Goal: Transaction & Acquisition: Purchase product/service

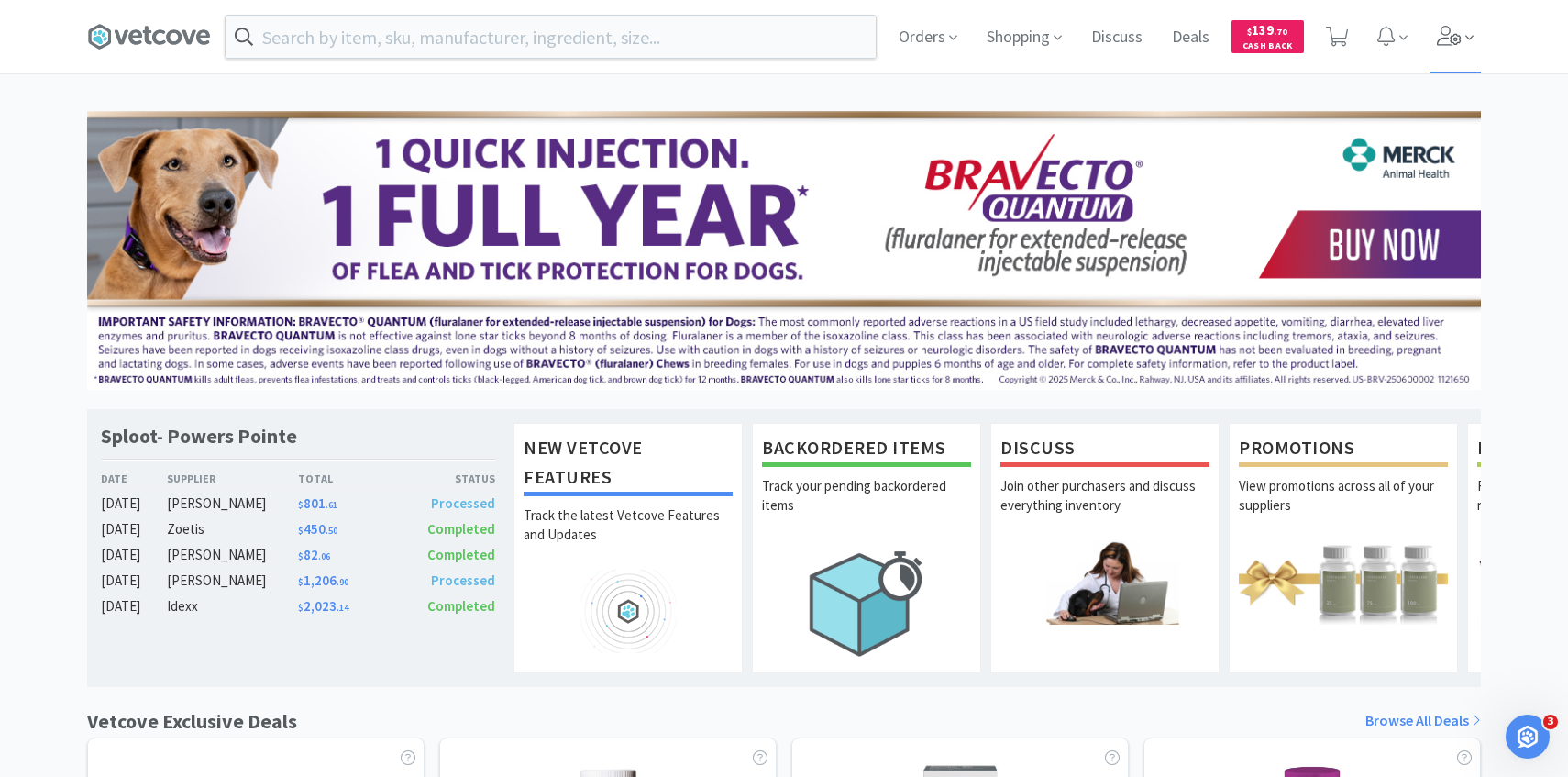
click at [1438, 33] on icon at bounding box center [1450, 36] width 26 height 20
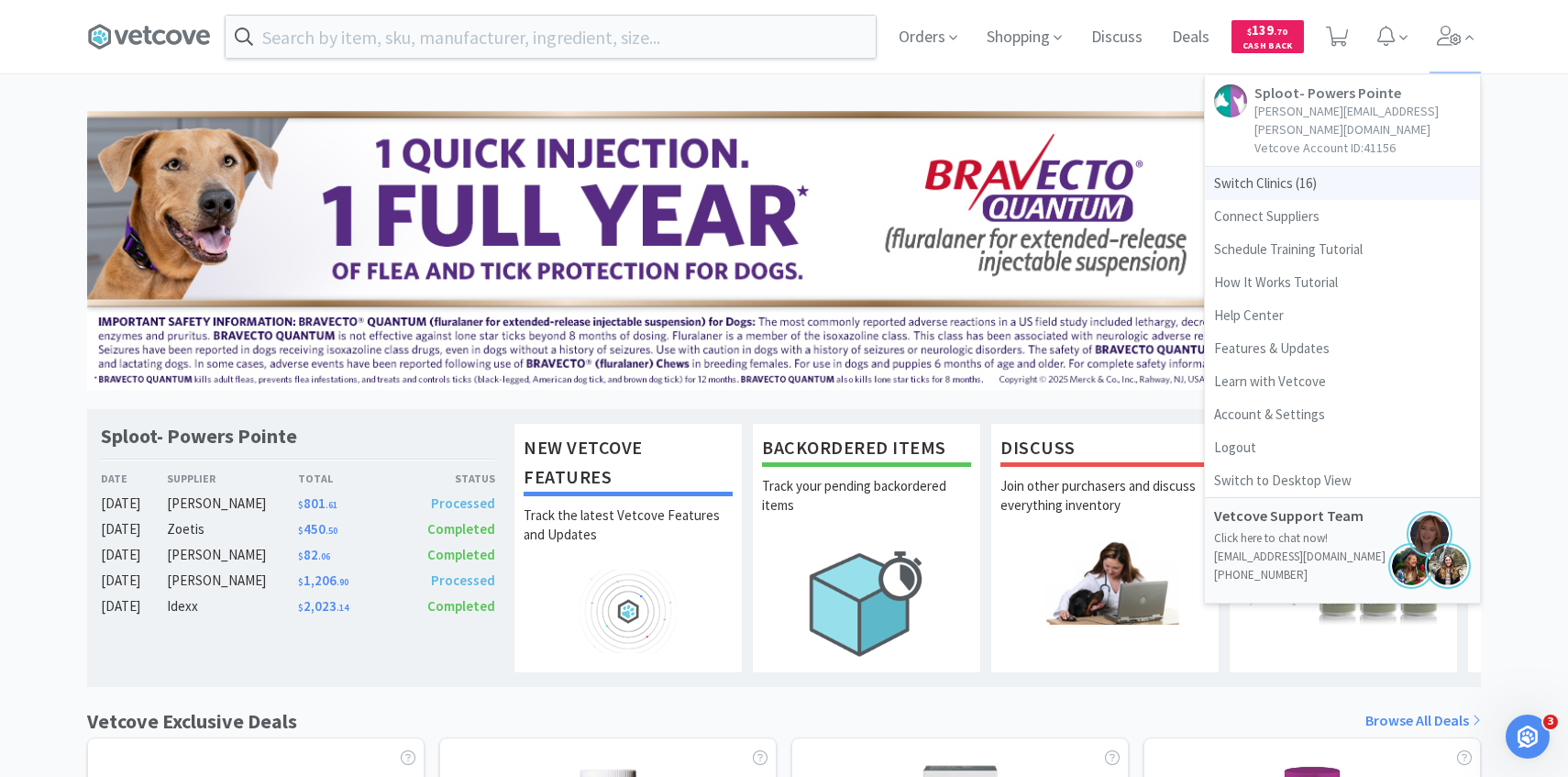
click at [1302, 167] on span "Switch Clinics ( 16 )" at bounding box center [1342, 183] width 275 height 33
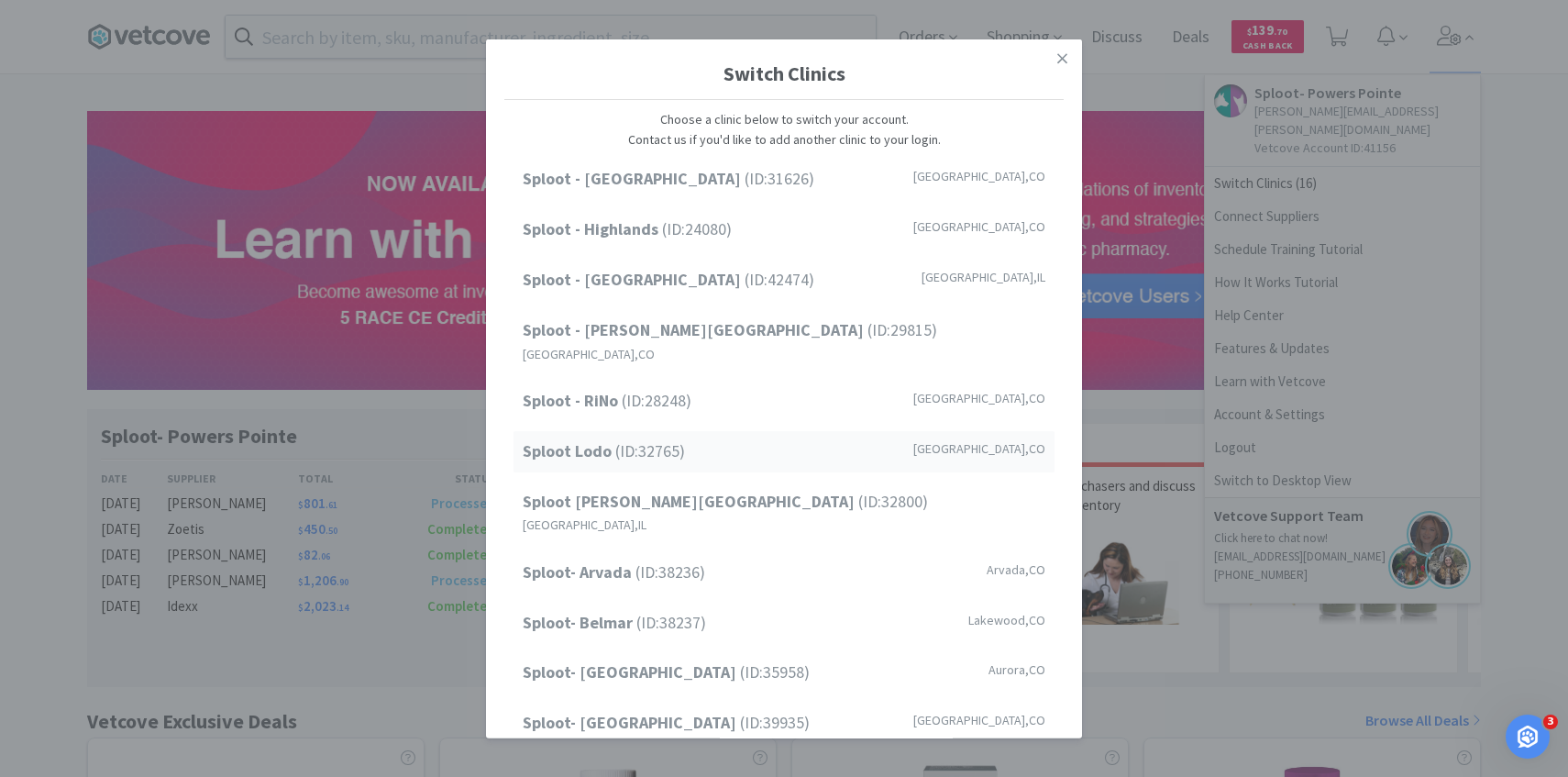
scroll to position [234, 0]
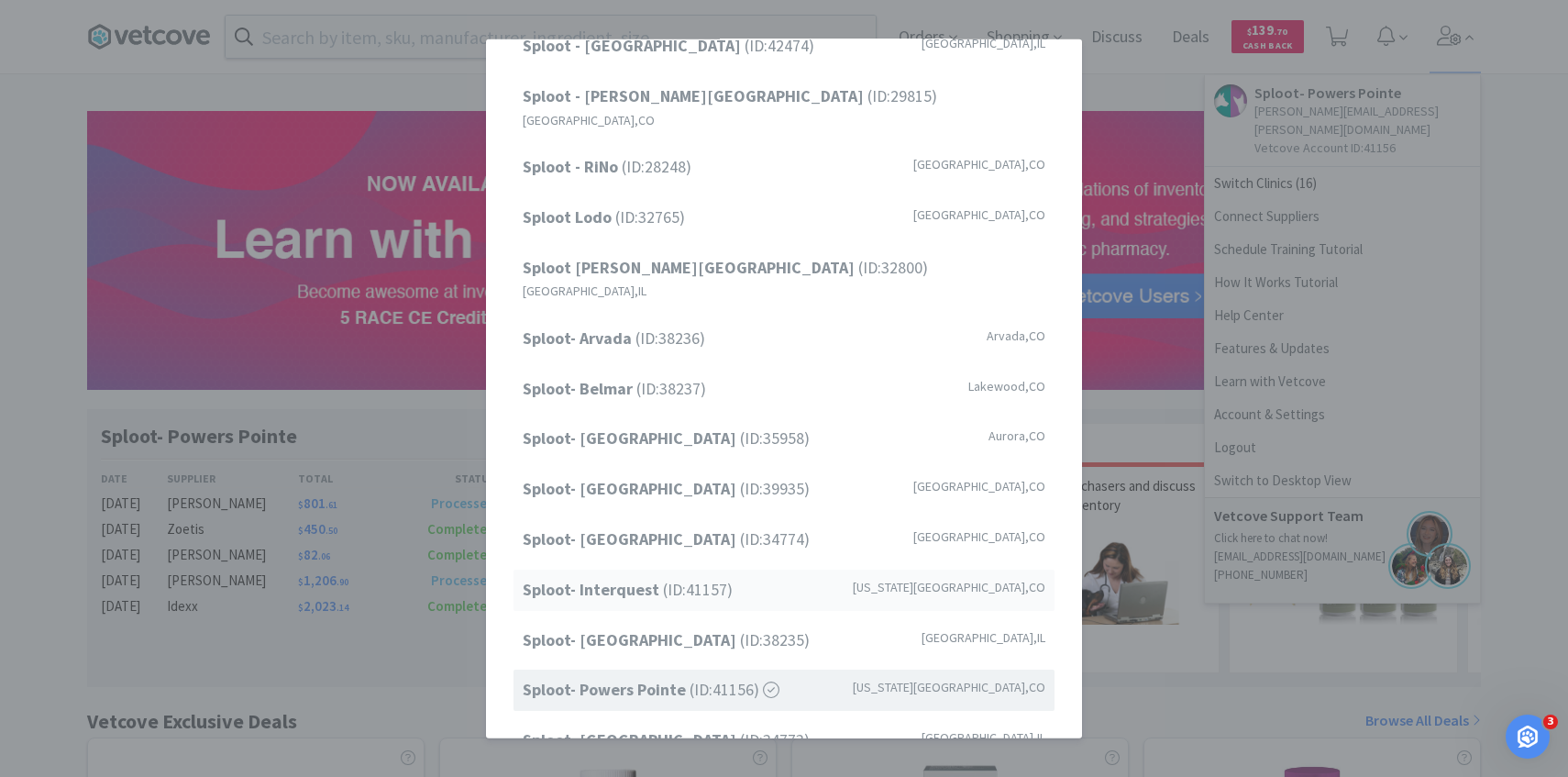
click at [701, 577] on span "Sploot- Interquest (ID: 41157 )" at bounding box center [628, 590] width 210 height 27
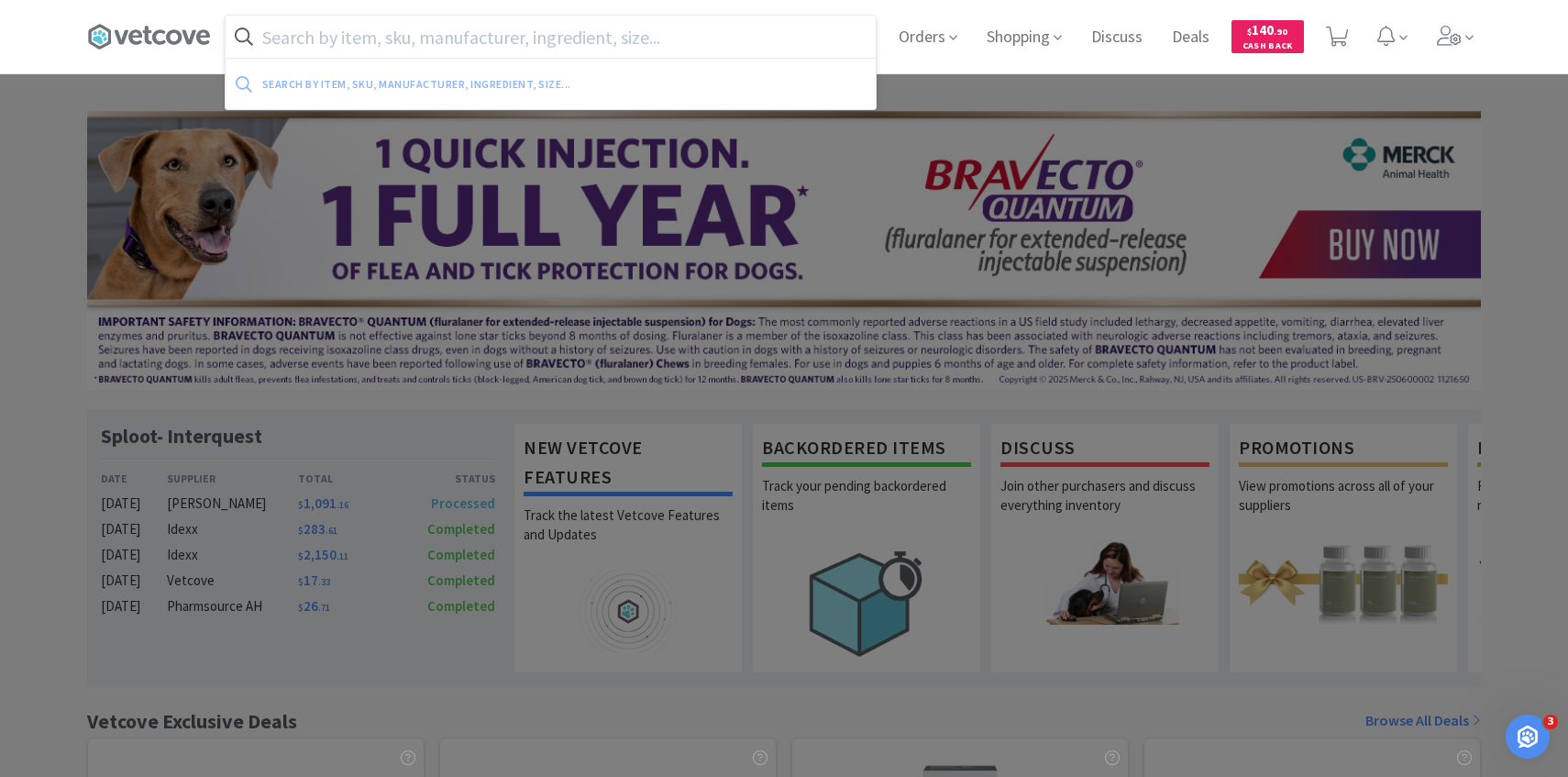
click at [490, 45] on input "text" at bounding box center [551, 37] width 650 height 42
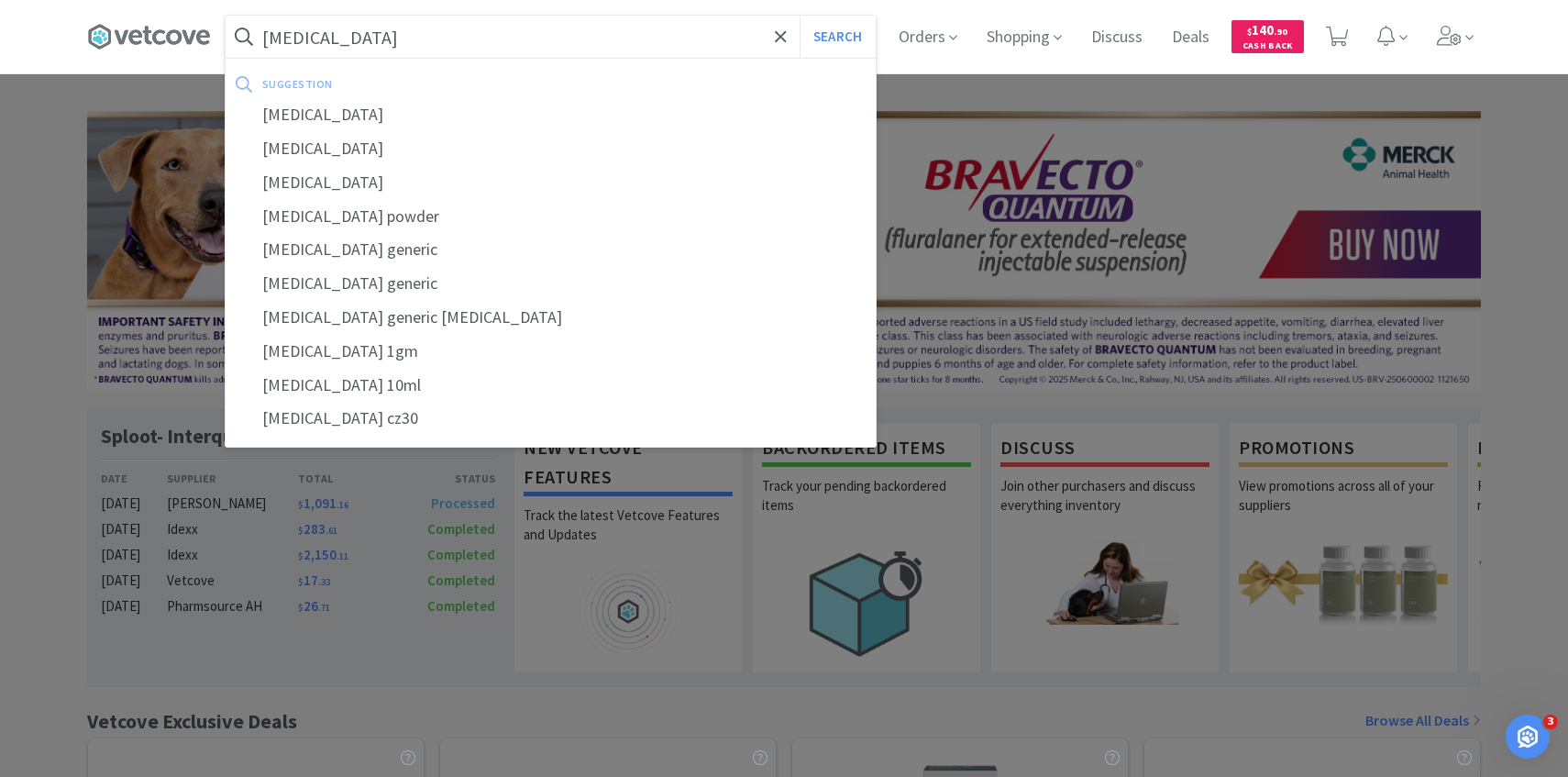
type input "[MEDICAL_DATA]"
click at [799, 16] on button "Search" at bounding box center [837, 37] width 76 height 42
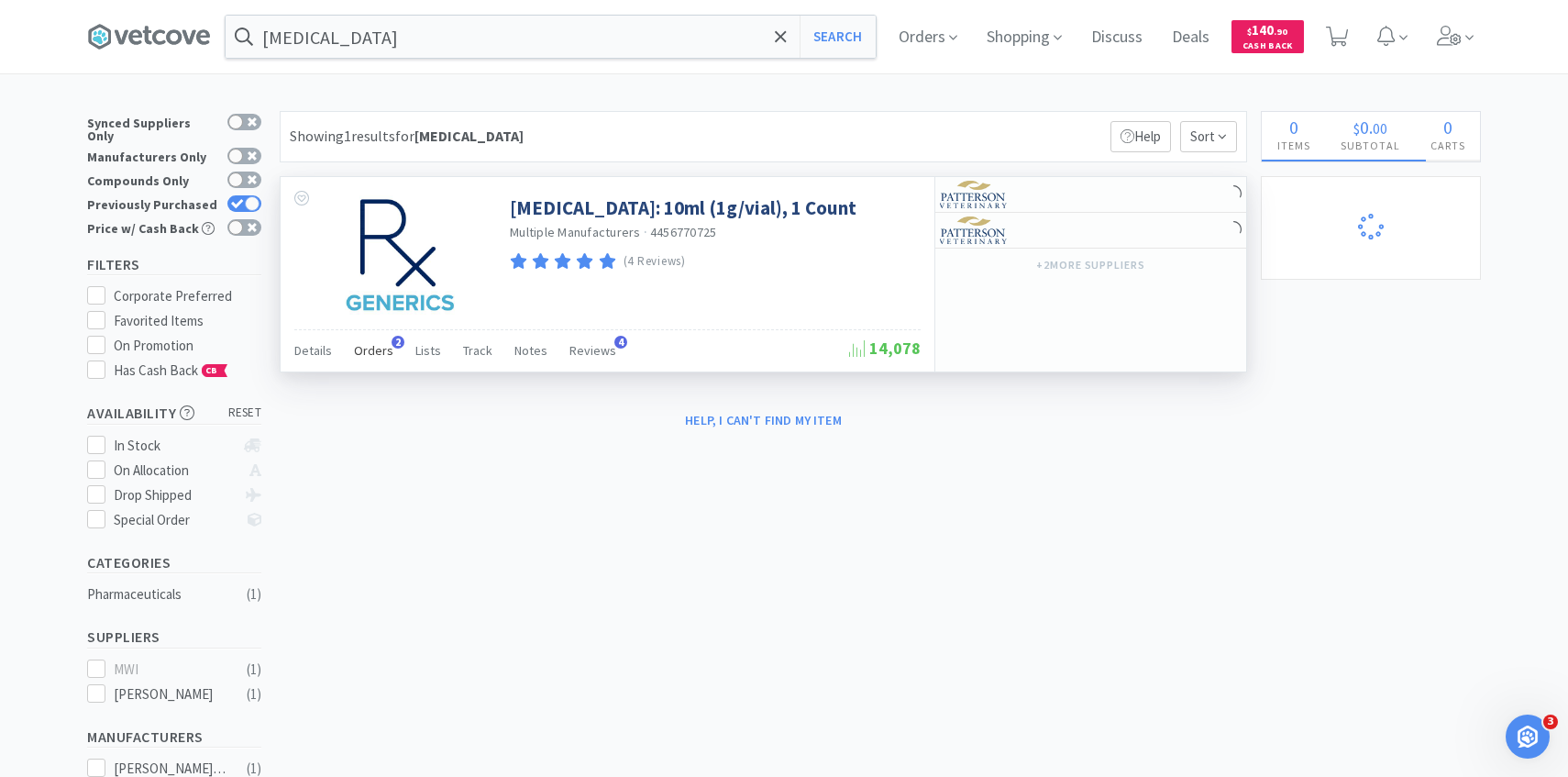
click at [374, 349] on span "Orders" at bounding box center [373, 350] width 39 height 17
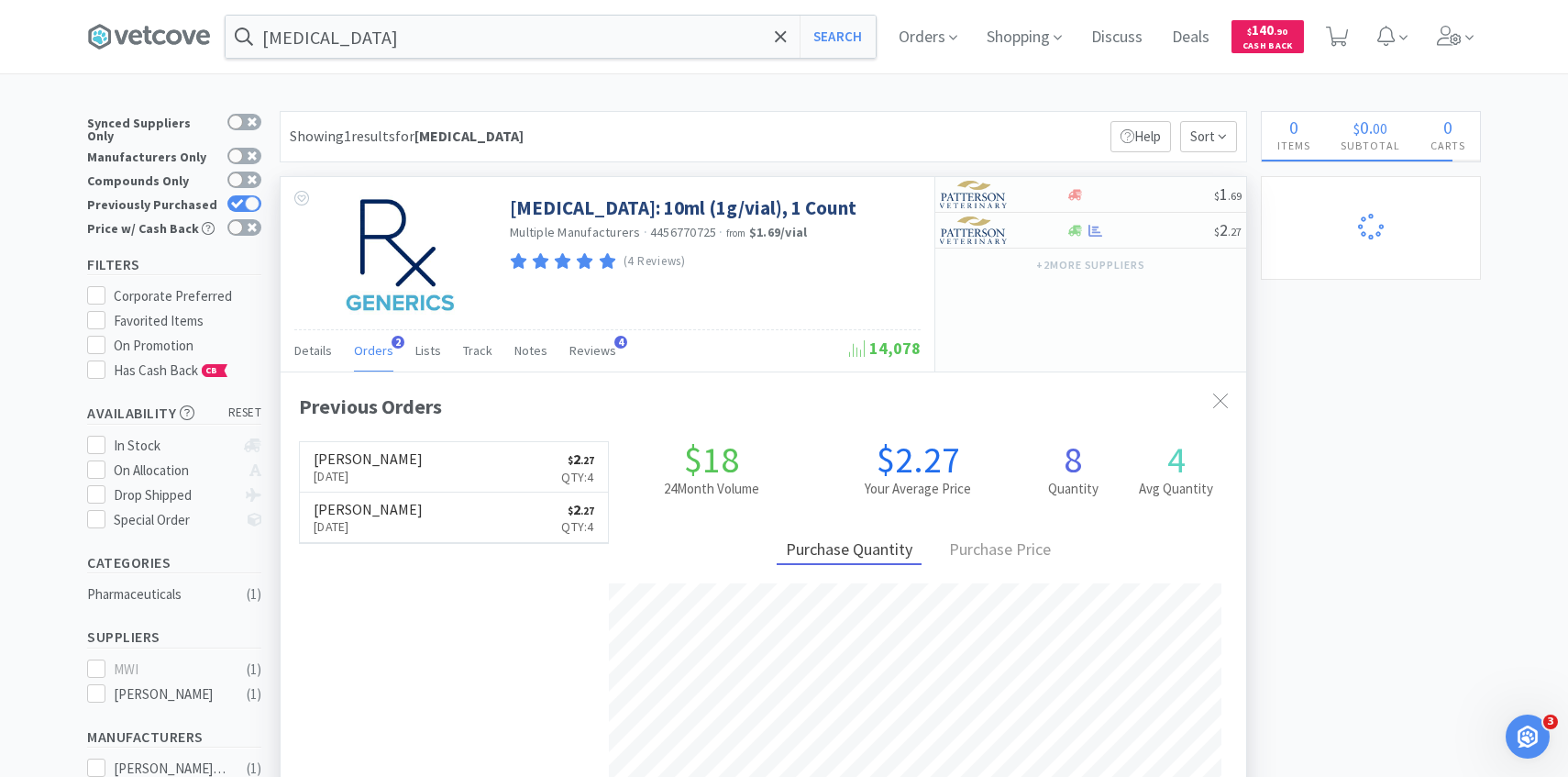
scroll to position [475, 965]
click at [1016, 233] on div at bounding box center [990, 230] width 101 height 31
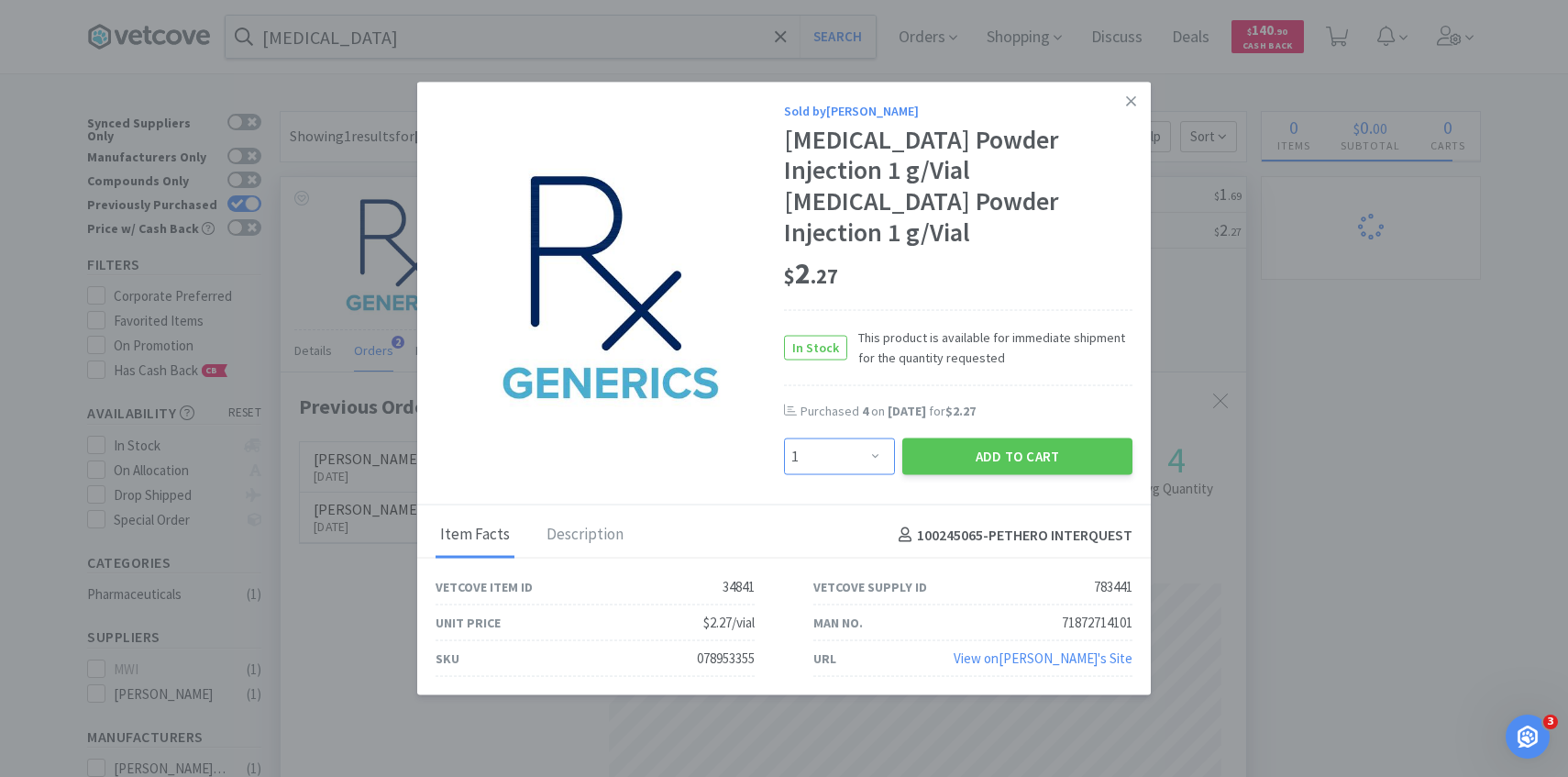
click at [826, 438] on select "Enter Quantity 1 2 3 4 5 6 7 8 9 10 11 12 13 14 15 16 17 18 19 20 Enter Quantity" at bounding box center [839, 456] width 111 height 37
select select "2"
click at [784, 438] on select "Enter Quantity 1 2 3 4 5 6 7 8 9 10 11 12 13 14 15 16 17 18 19 20 Enter Quantity" at bounding box center [839, 456] width 111 height 37
click at [1006, 444] on button "Add to Cart" at bounding box center [1017, 456] width 230 height 37
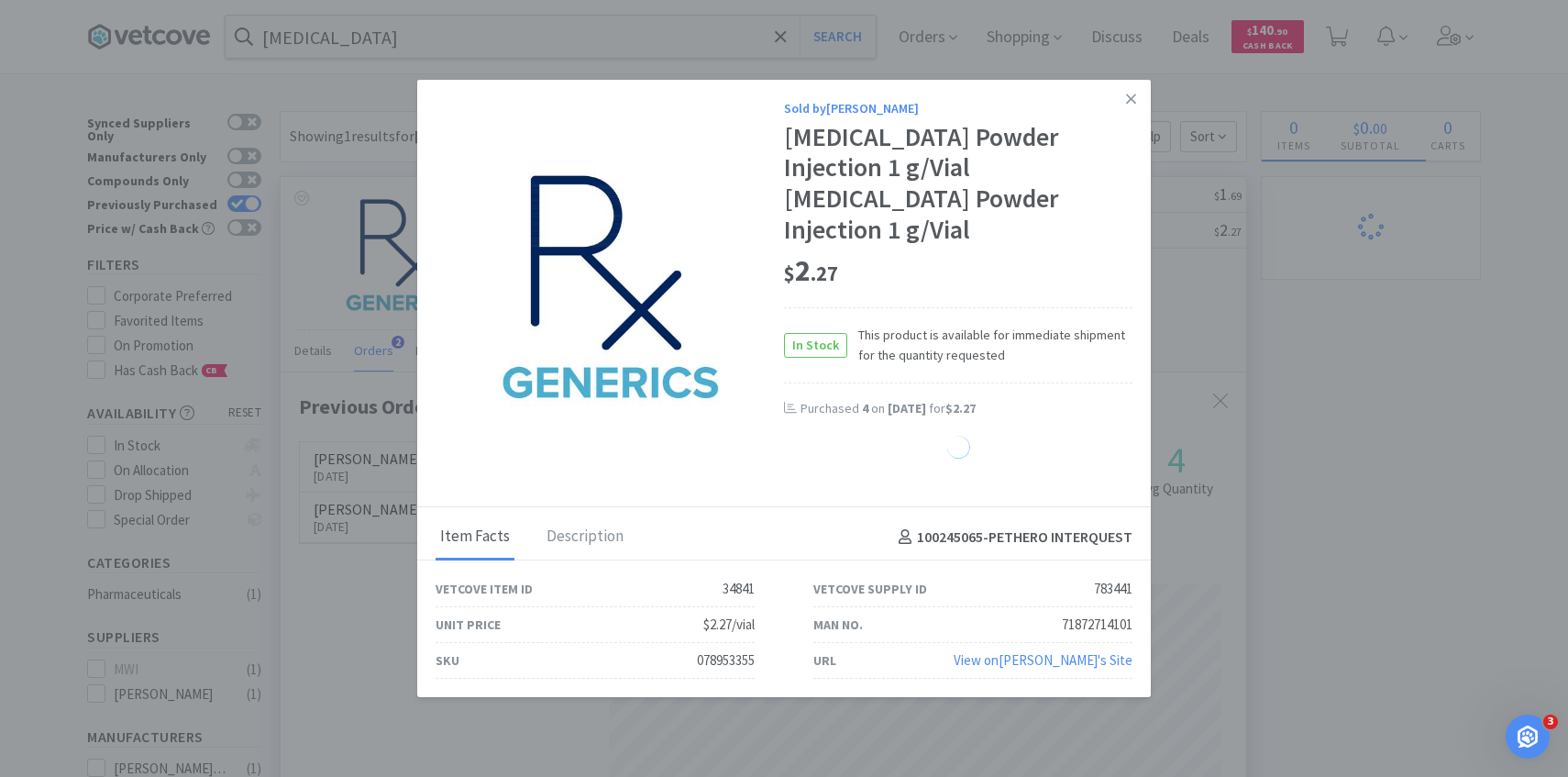
select select "2"
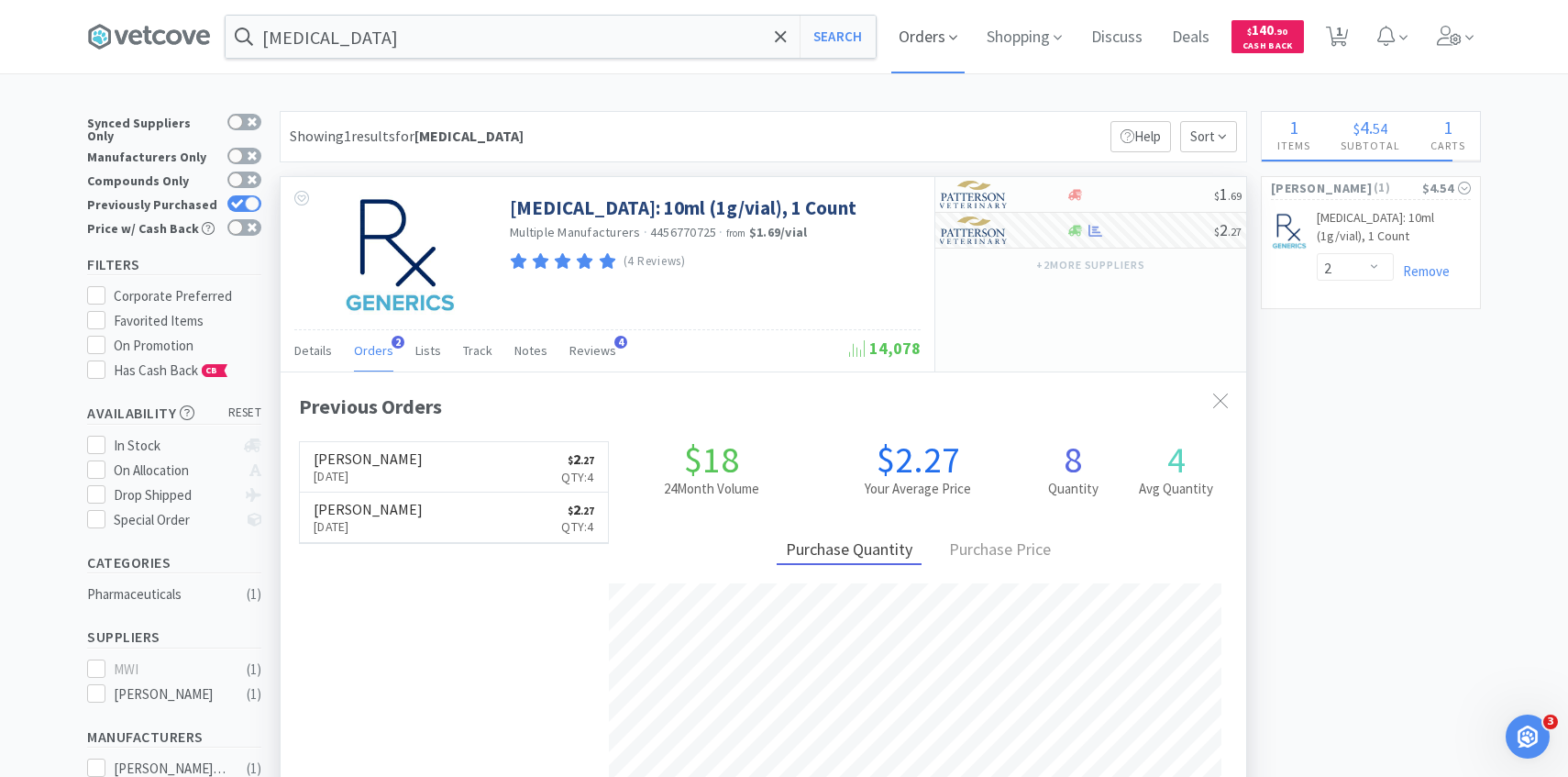
click at [949, 44] on span at bounding box center [953, 38] width 8 height 21
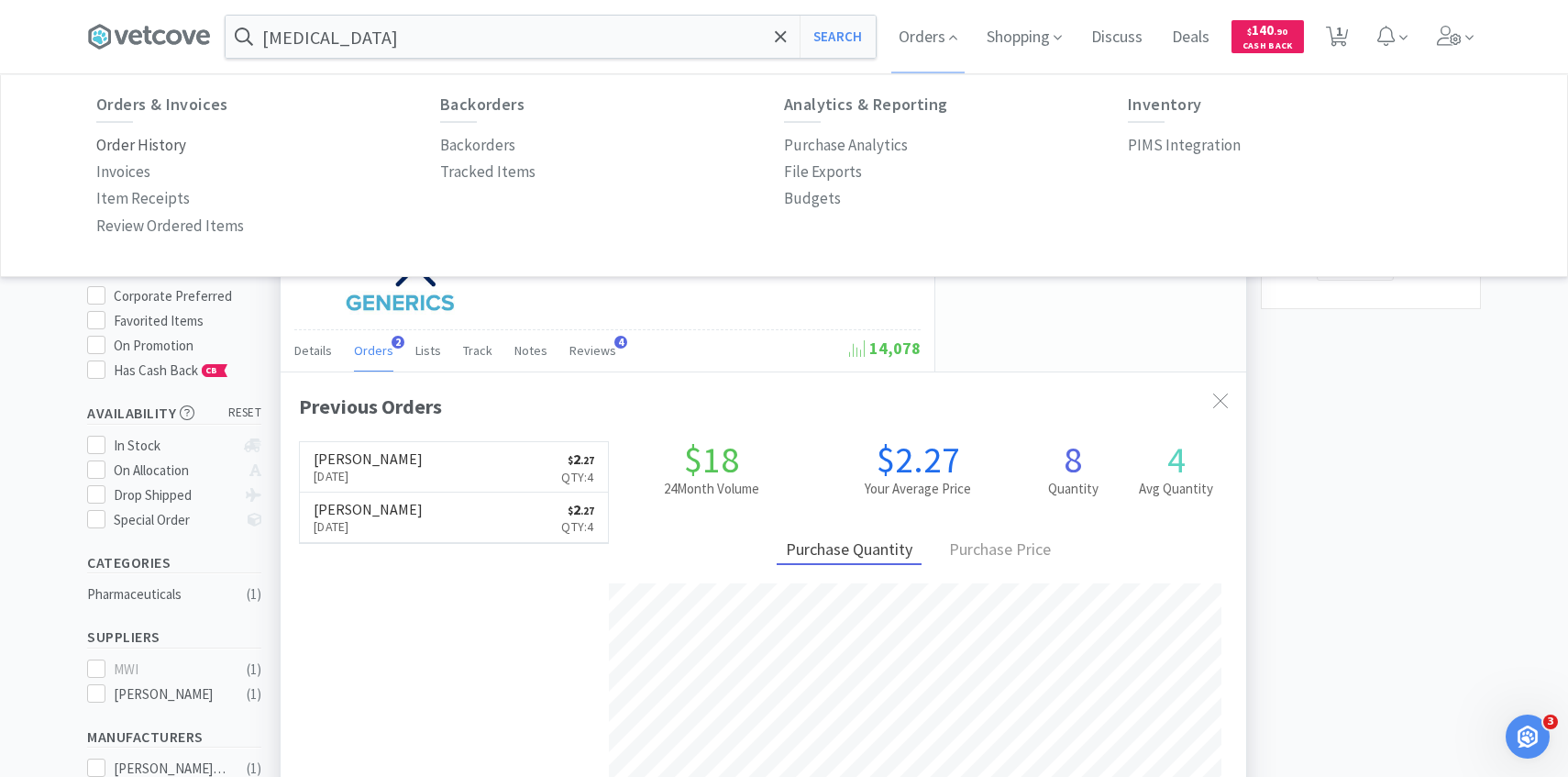
click at [153, 141] on p "Order History" at bounding box center [141, 145] width 90 height 25
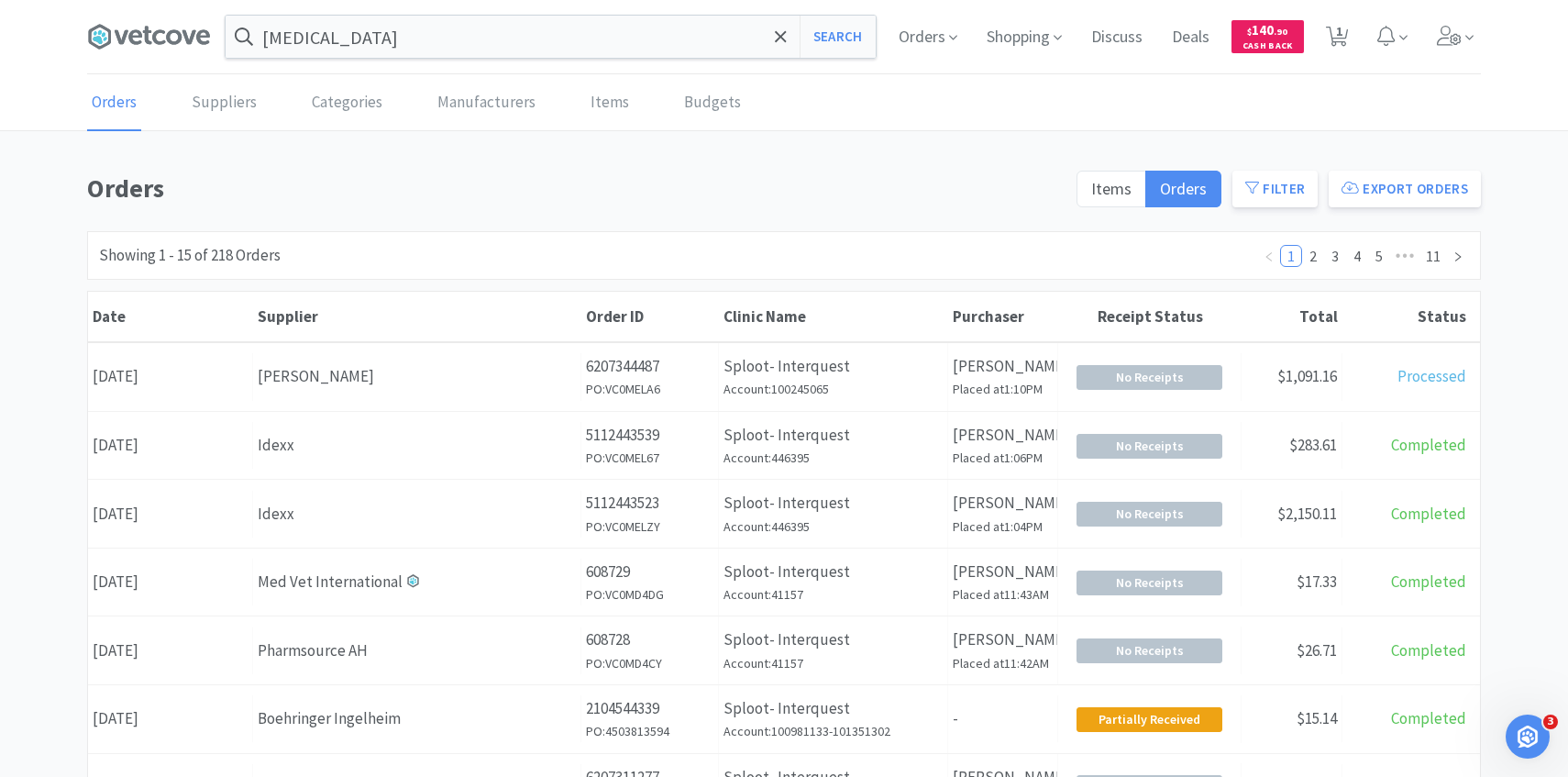
scroll to position [19, 0]
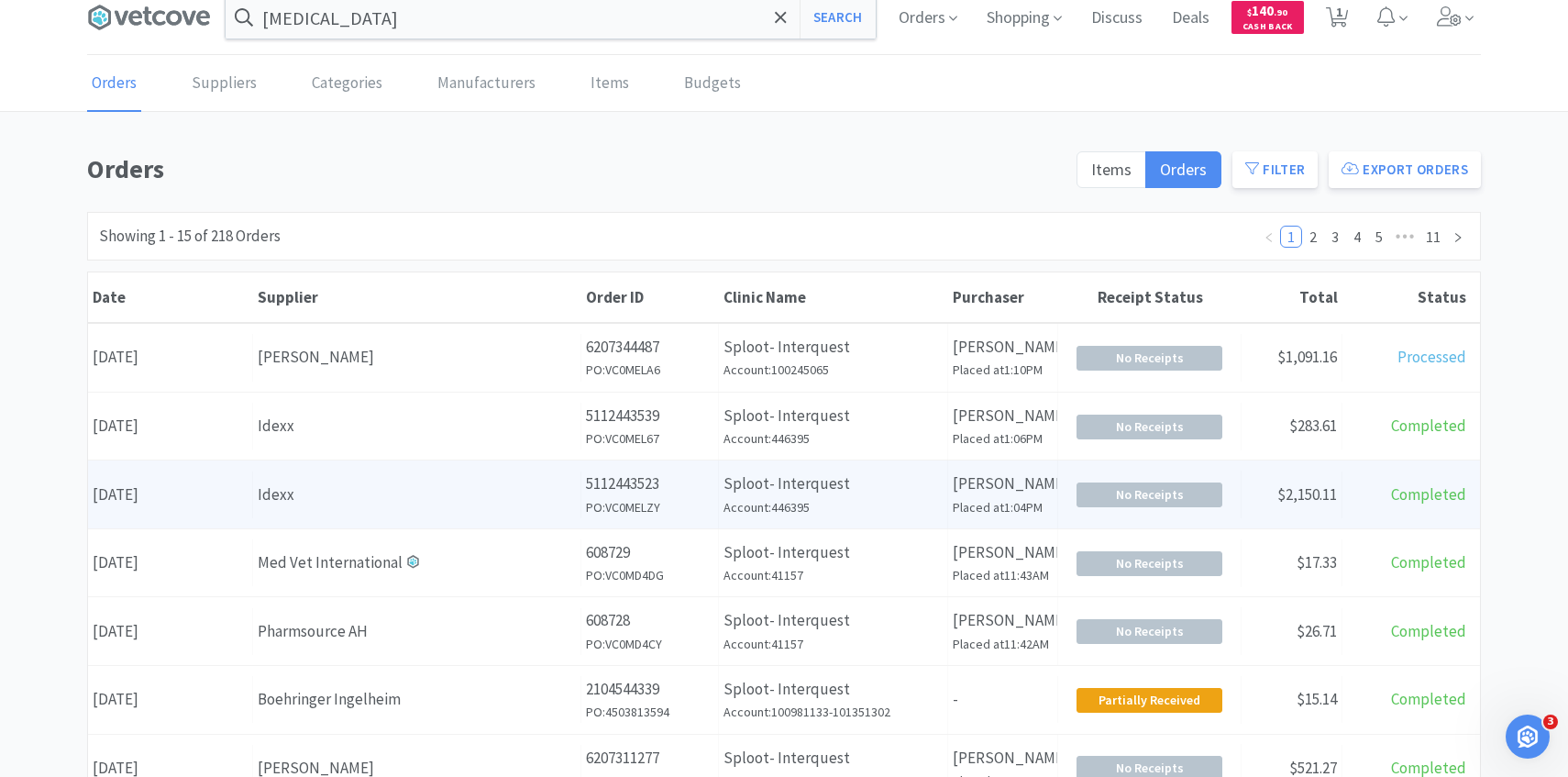
click at [494, 491] on div "Idexx" at bounding box center [417, 494] width 318 height 25
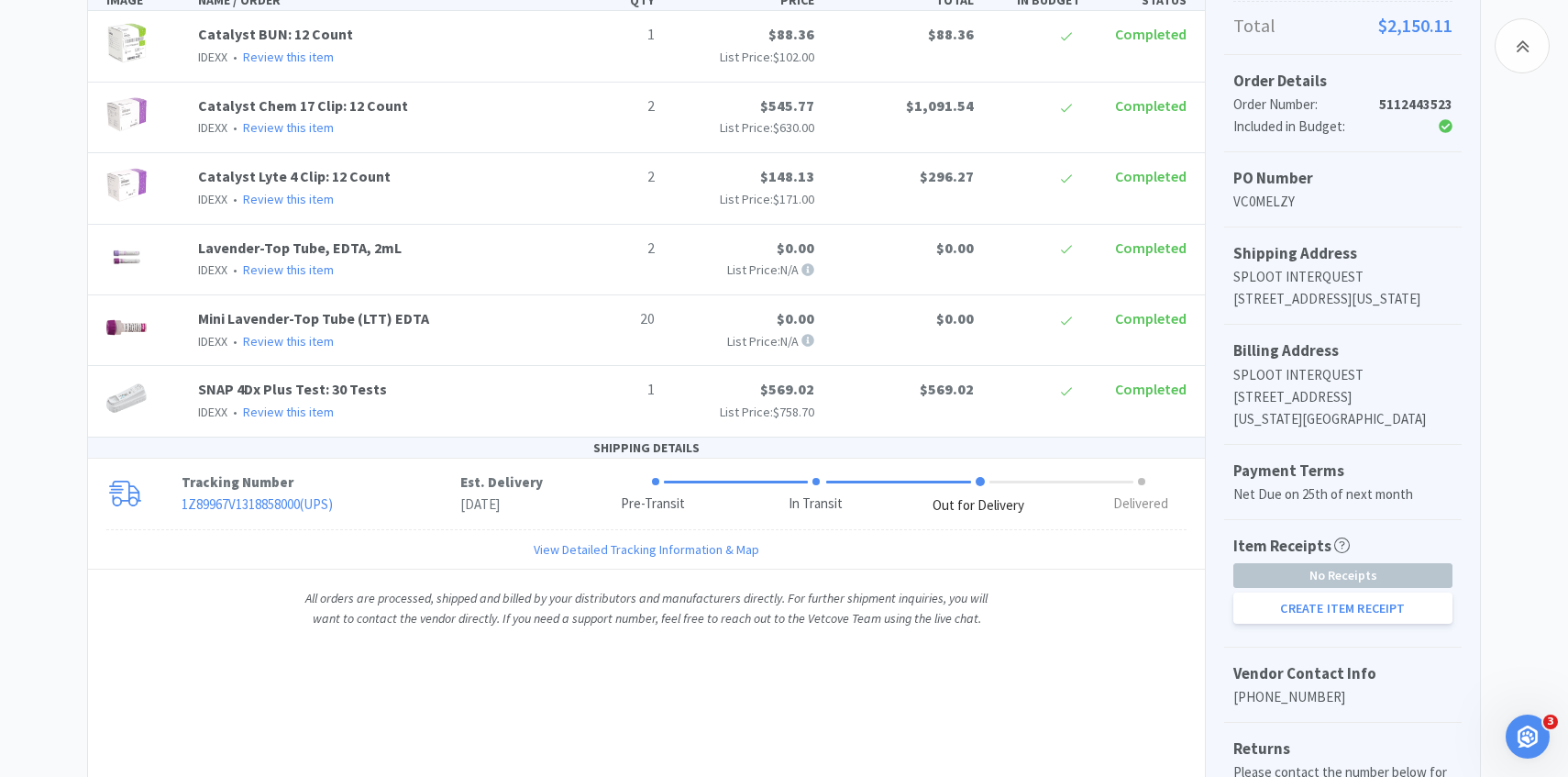
scroll to position [19, 0]
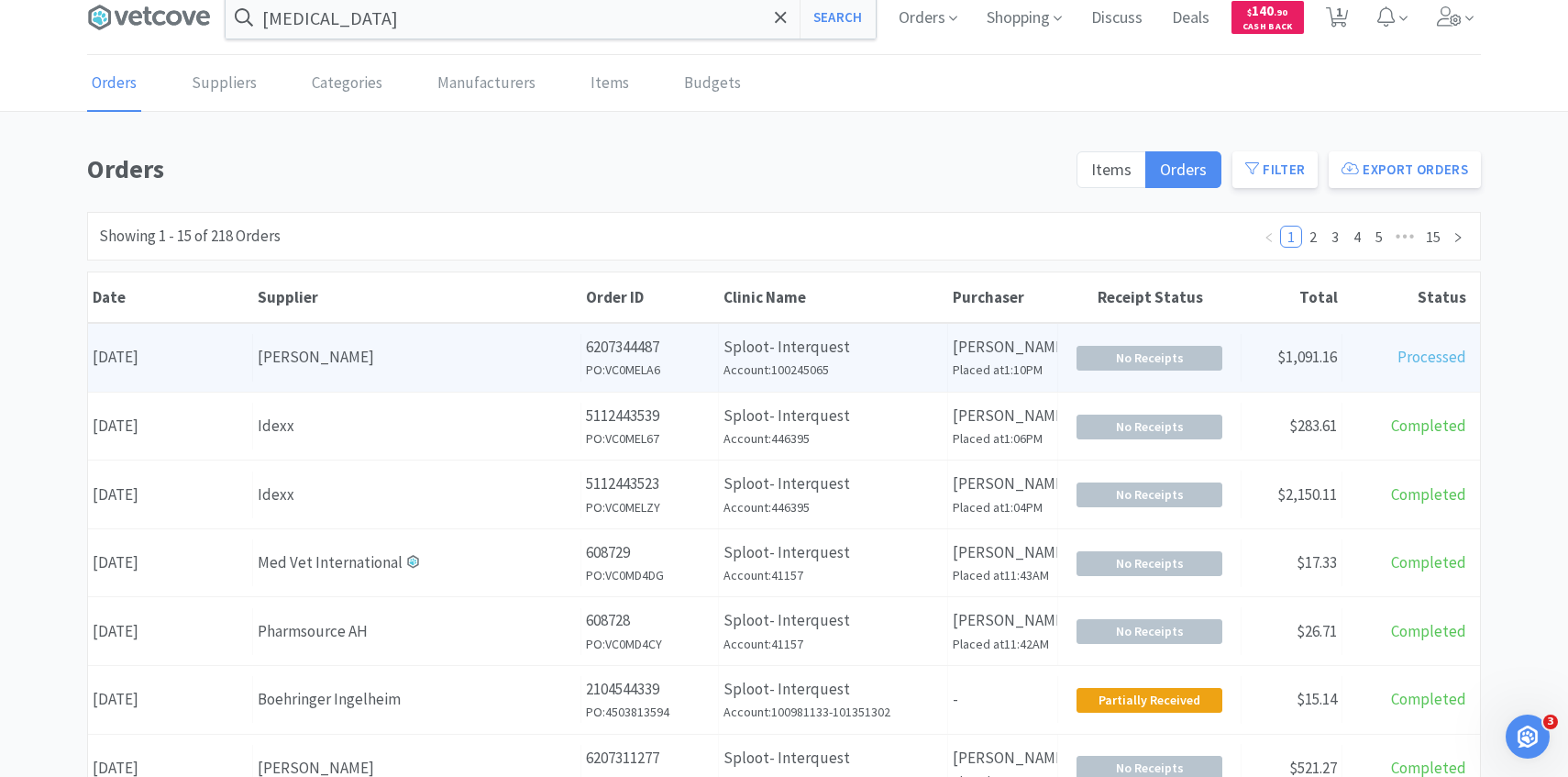
click at [495, 361] on div "[PERSON_NAME]" at bounding box center [417, 357] width 318 height 25
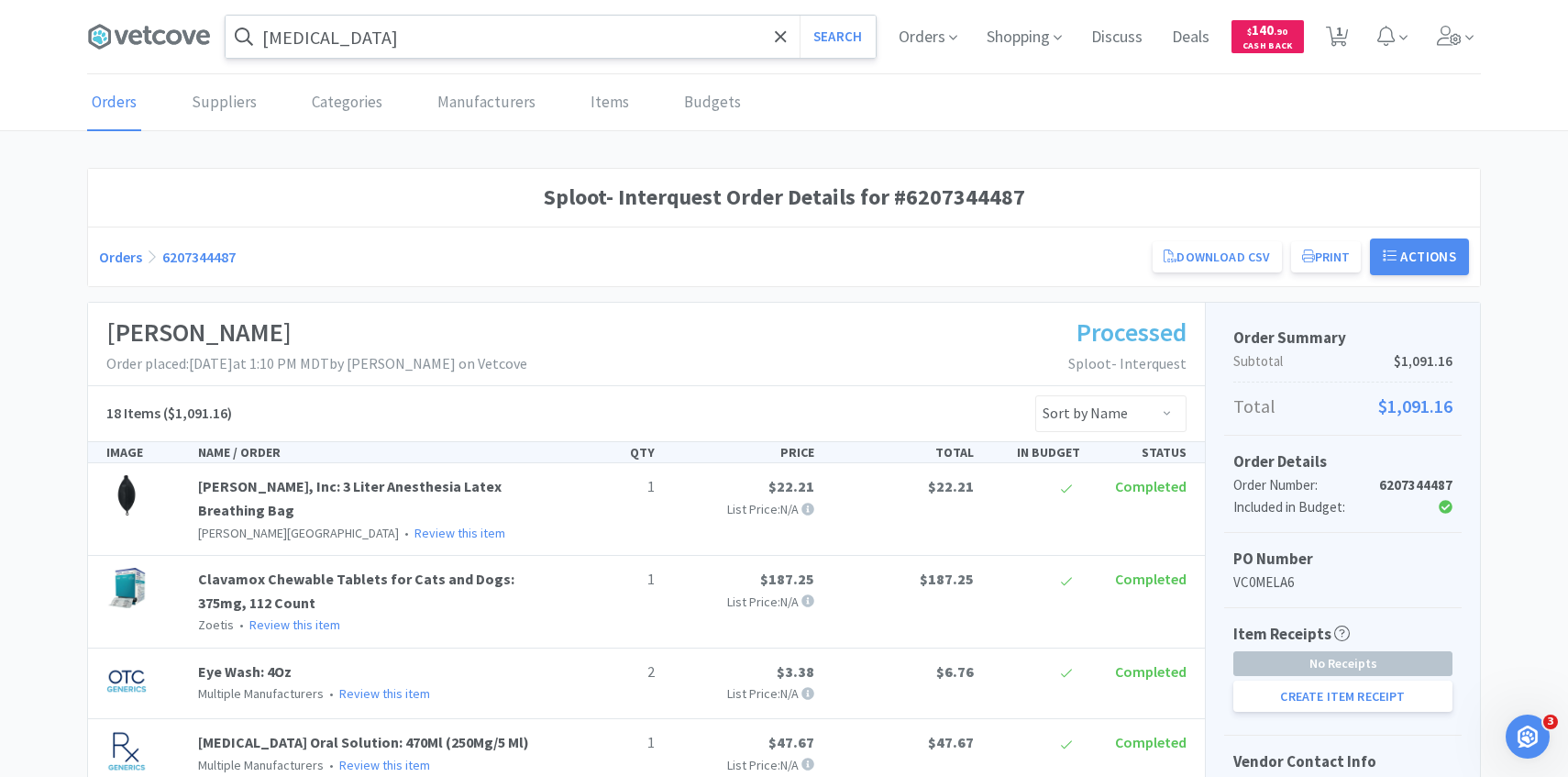
click at [412, 50] on input "[MEDICAL_DATA]" at bounding box center [551, 37] width 650 height 42
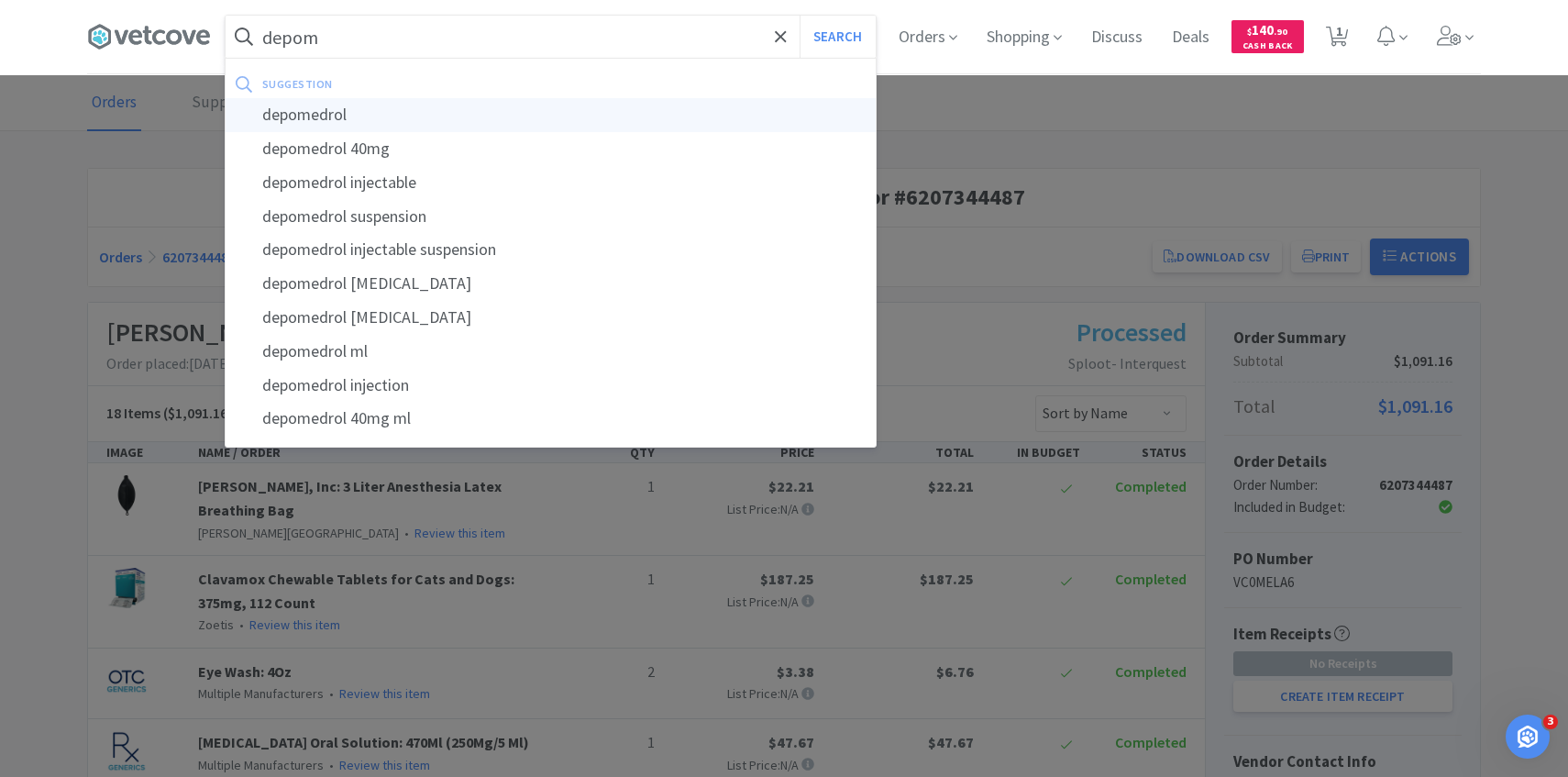
click at [400, 113] on div "depomedrol" at bounding box center [551, 115] width 650 height 34
type input "depomedrol"
select select "2"
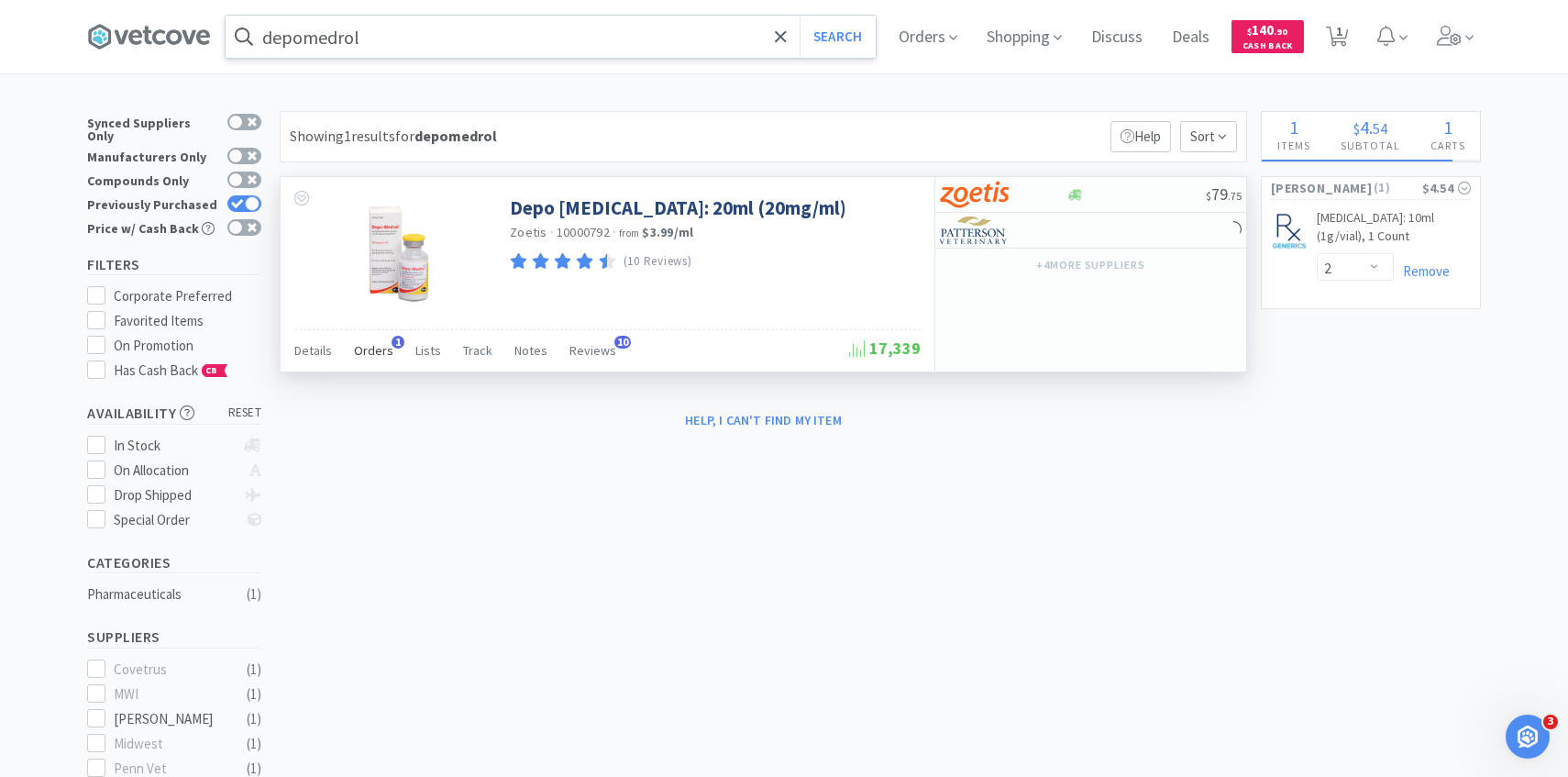
click at [368, 343] on span "Orders" at bounding box center [373, 350] width 39 height 17
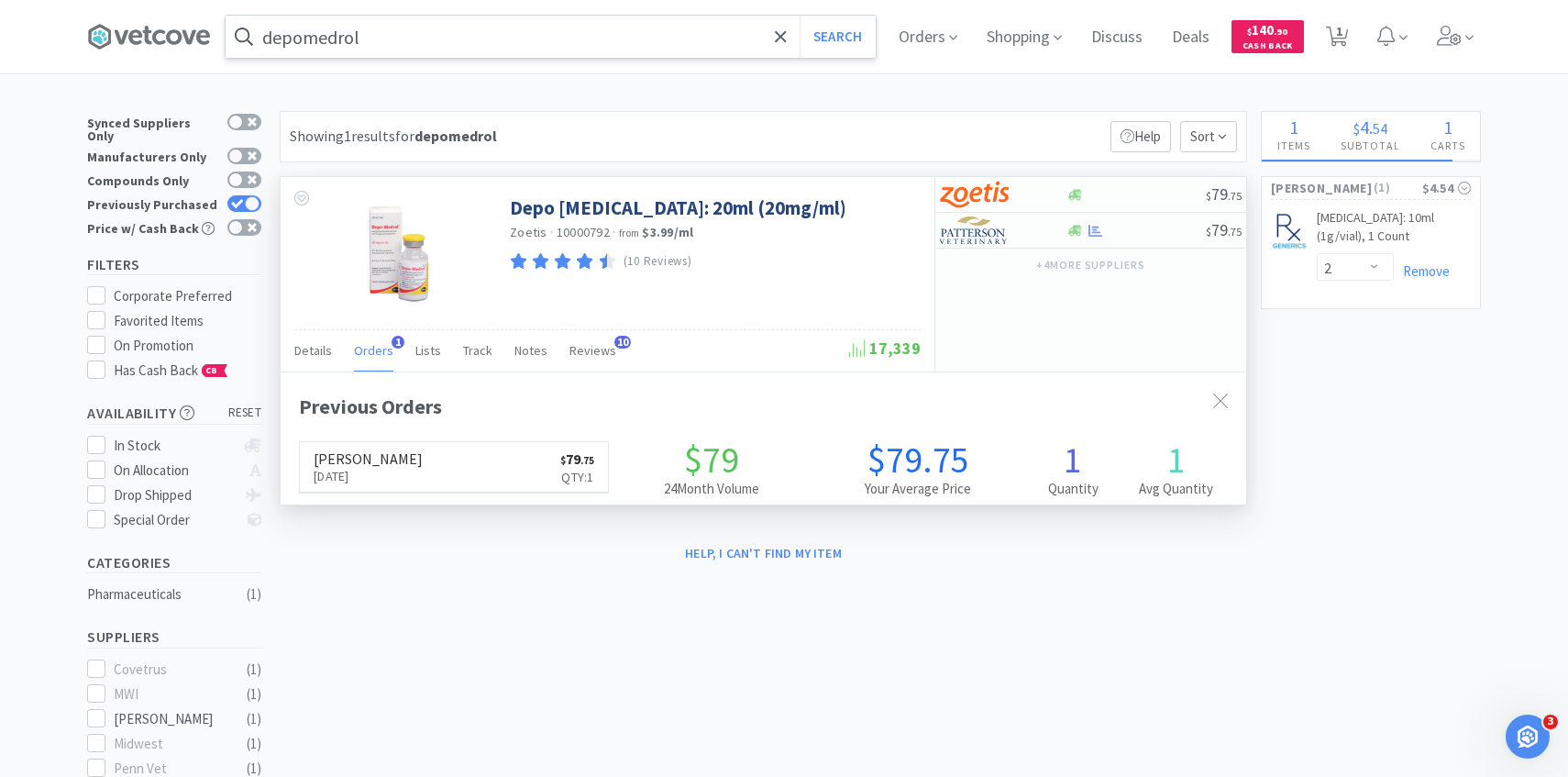
scroll to position [475, 965]
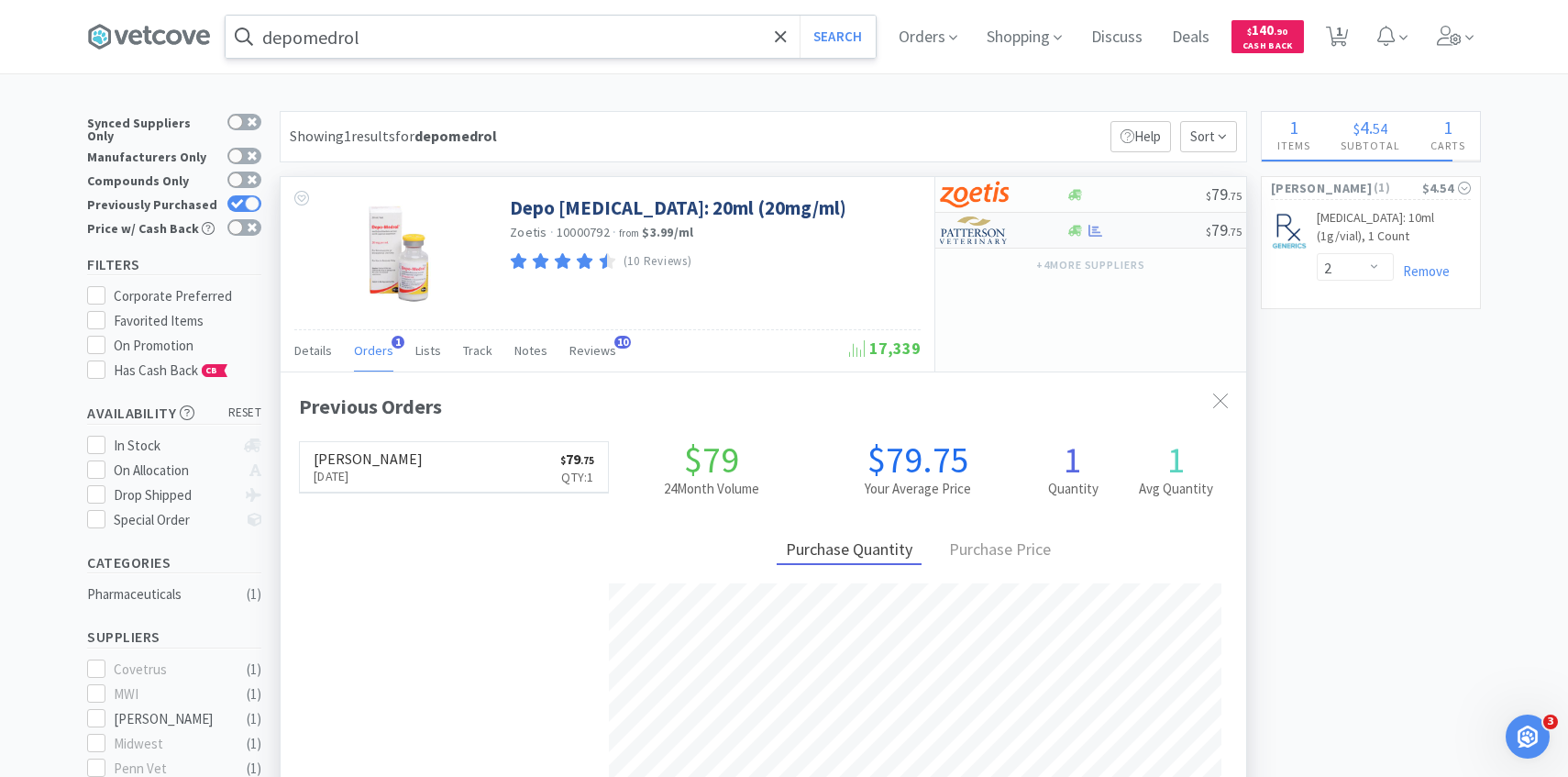
click at [985, 234] on img at bounding box center [974, 230] width 69 height 28
select select "1"
click at [1458, 40] on icon at bounding box center [1450, 36] width 26 height 20
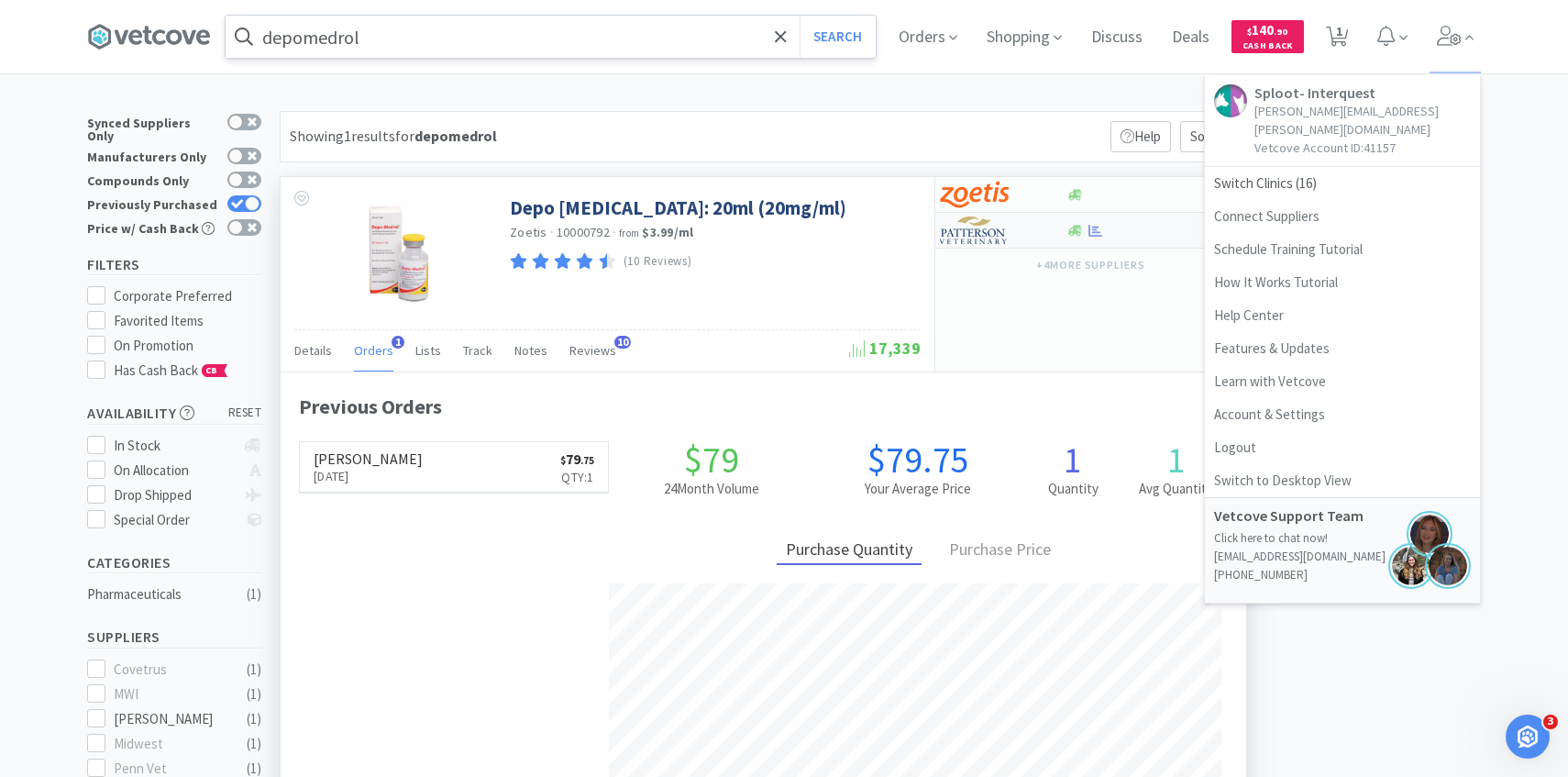
click at [986, 243] on img at bounding box center [974, 230] width 69 height 28
select select "1"
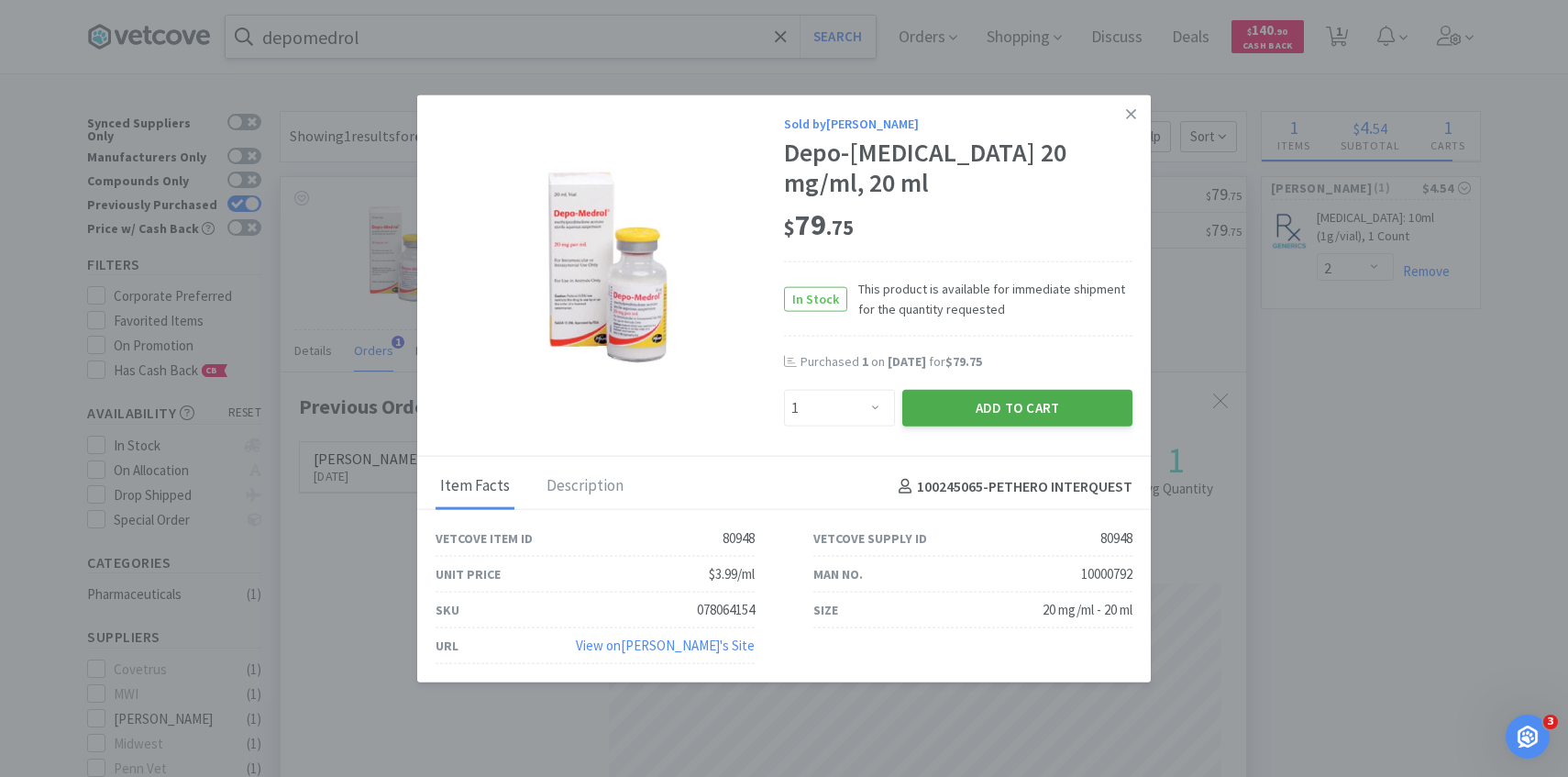
click at [956, 390] on button "Add to Cart" at bounding box center [1017, 408] width 230 height 37
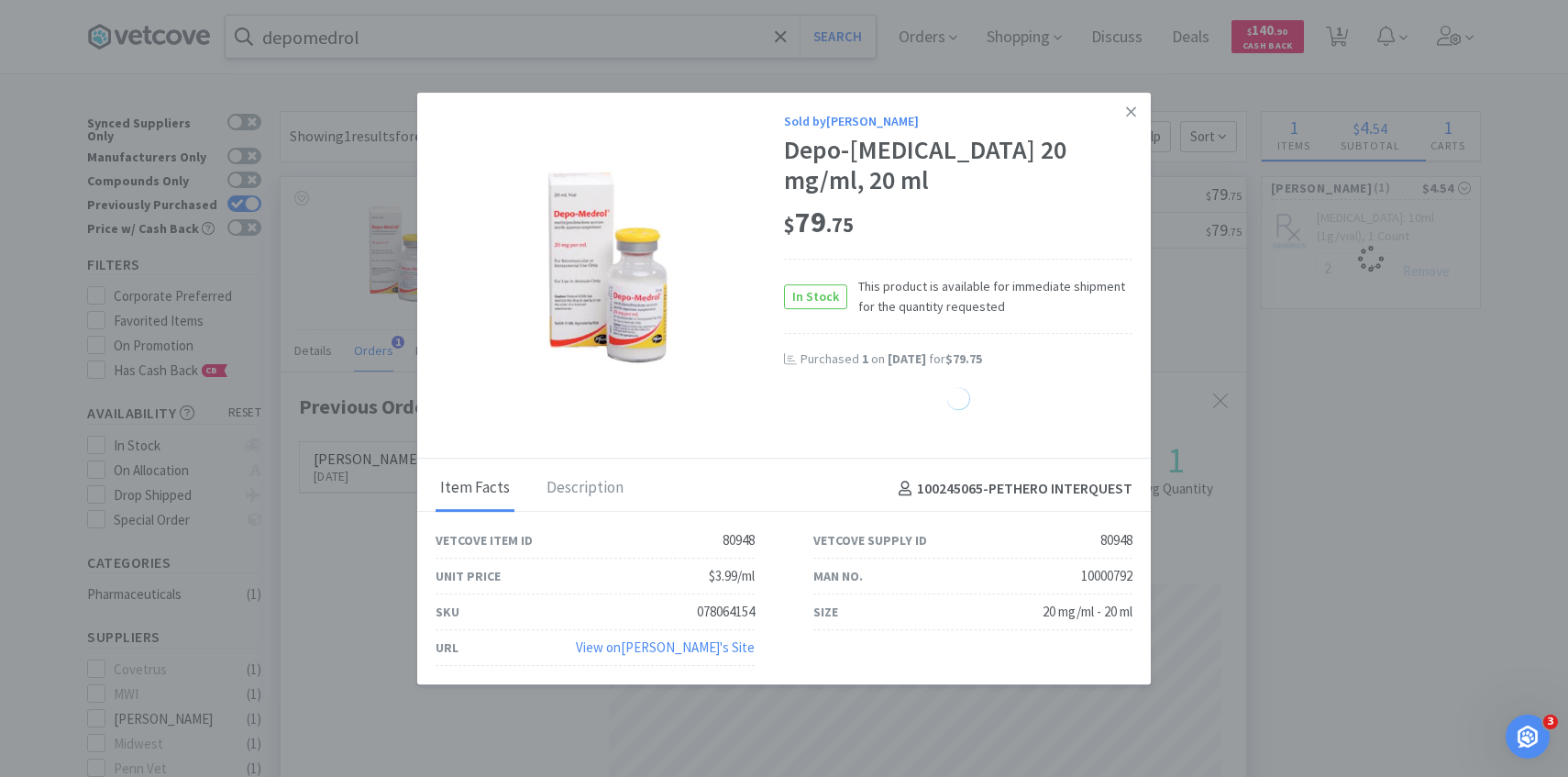
select select "1"
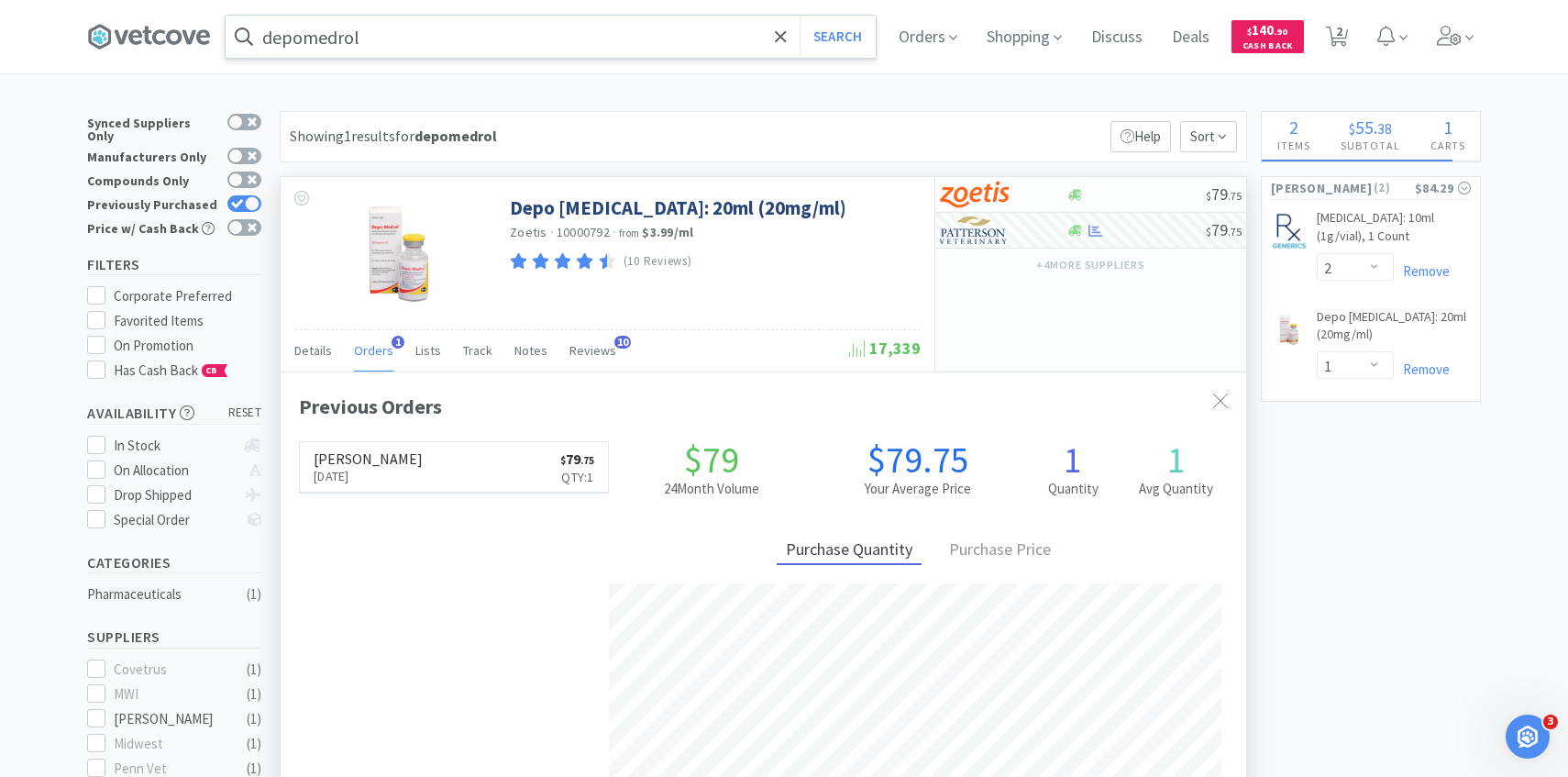
click at [446, 49] on input "depomedrol" at bounding box center [551, 37] width 650 height 42
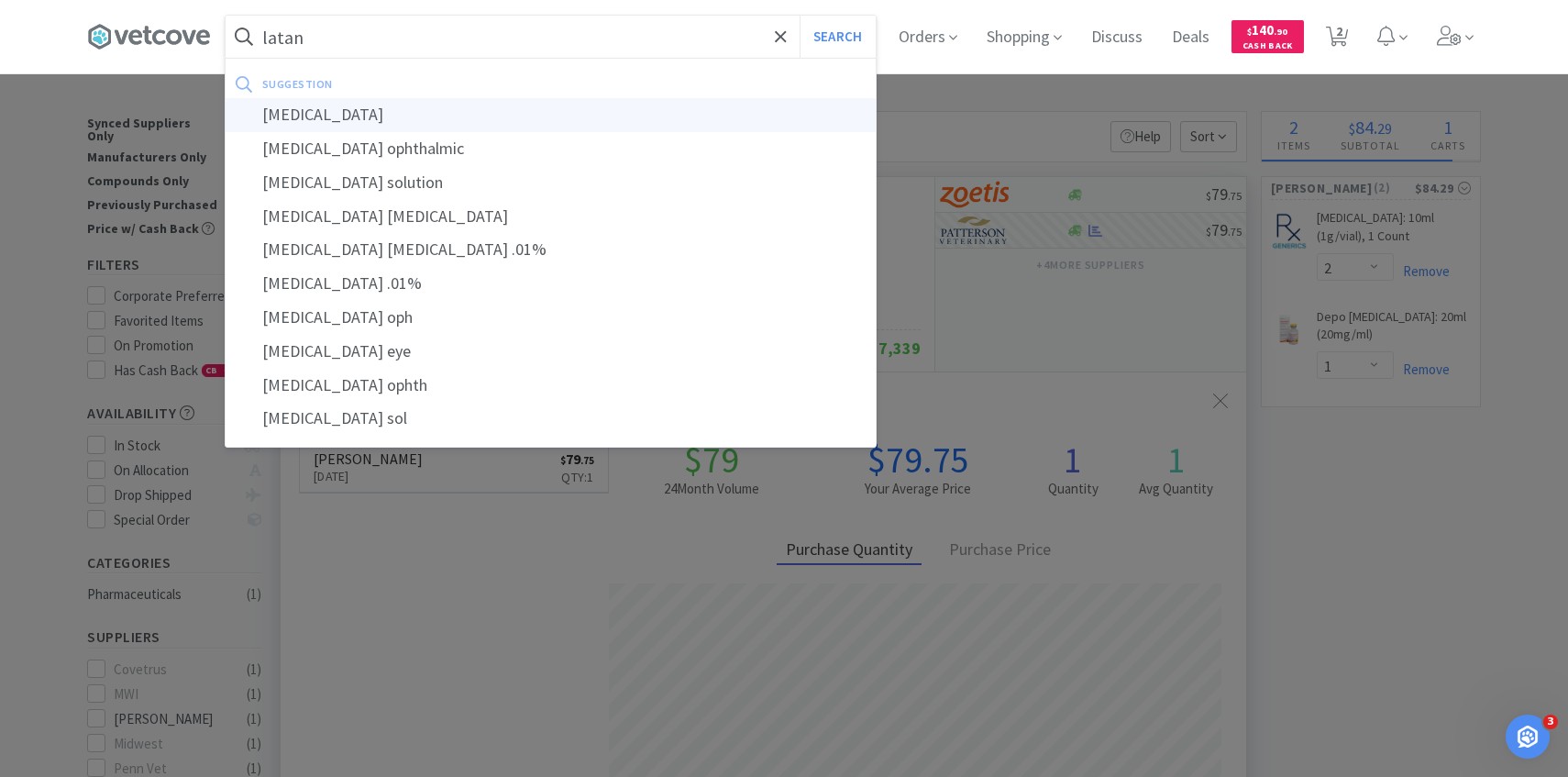
click at [394, 104] on div "[MEDICAL_DATA]" at bounding box center [551, 115] width 650 height 34
type input "[MEDICAL_DATA]"
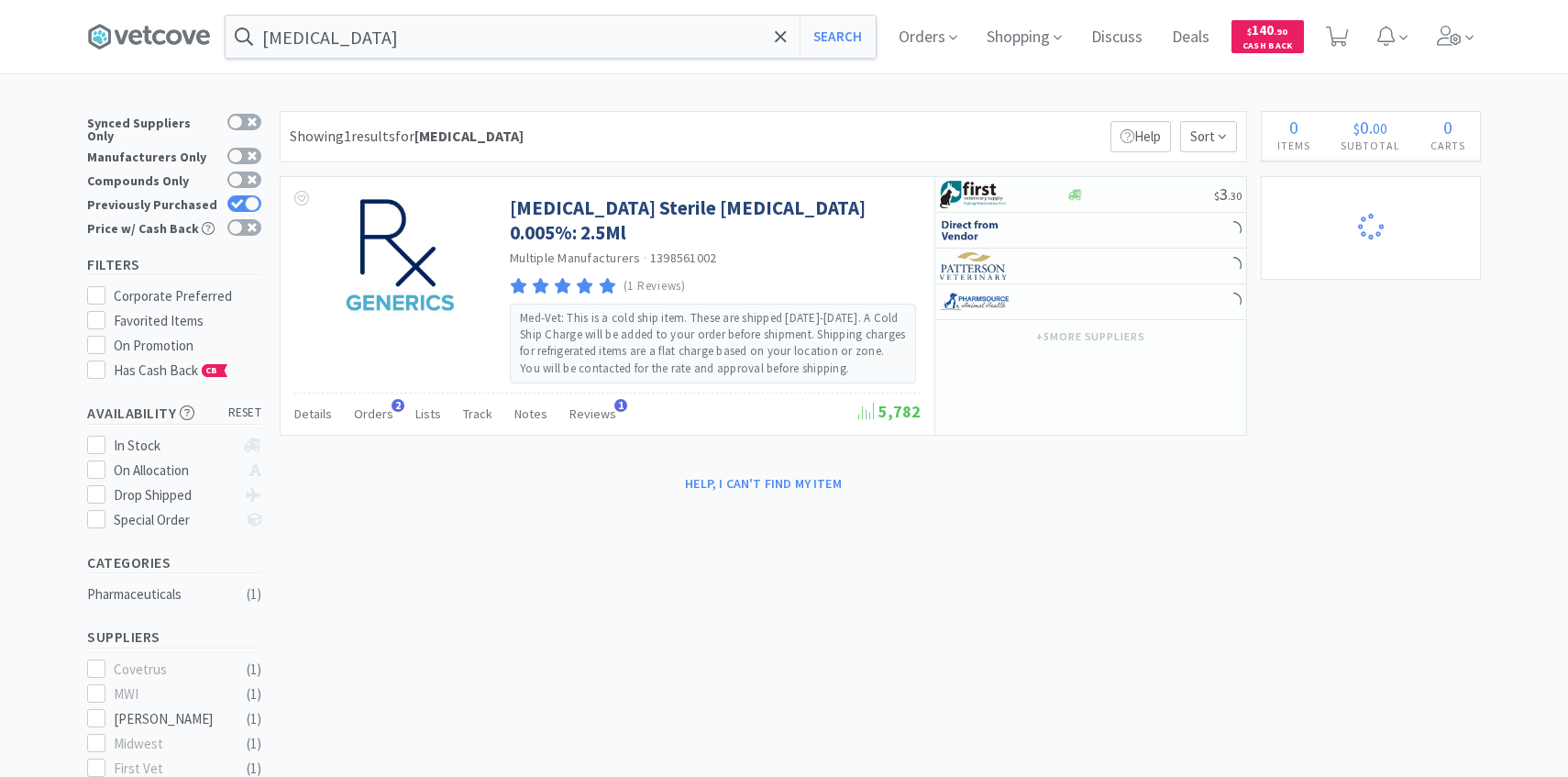
select select "2"
select select "1"
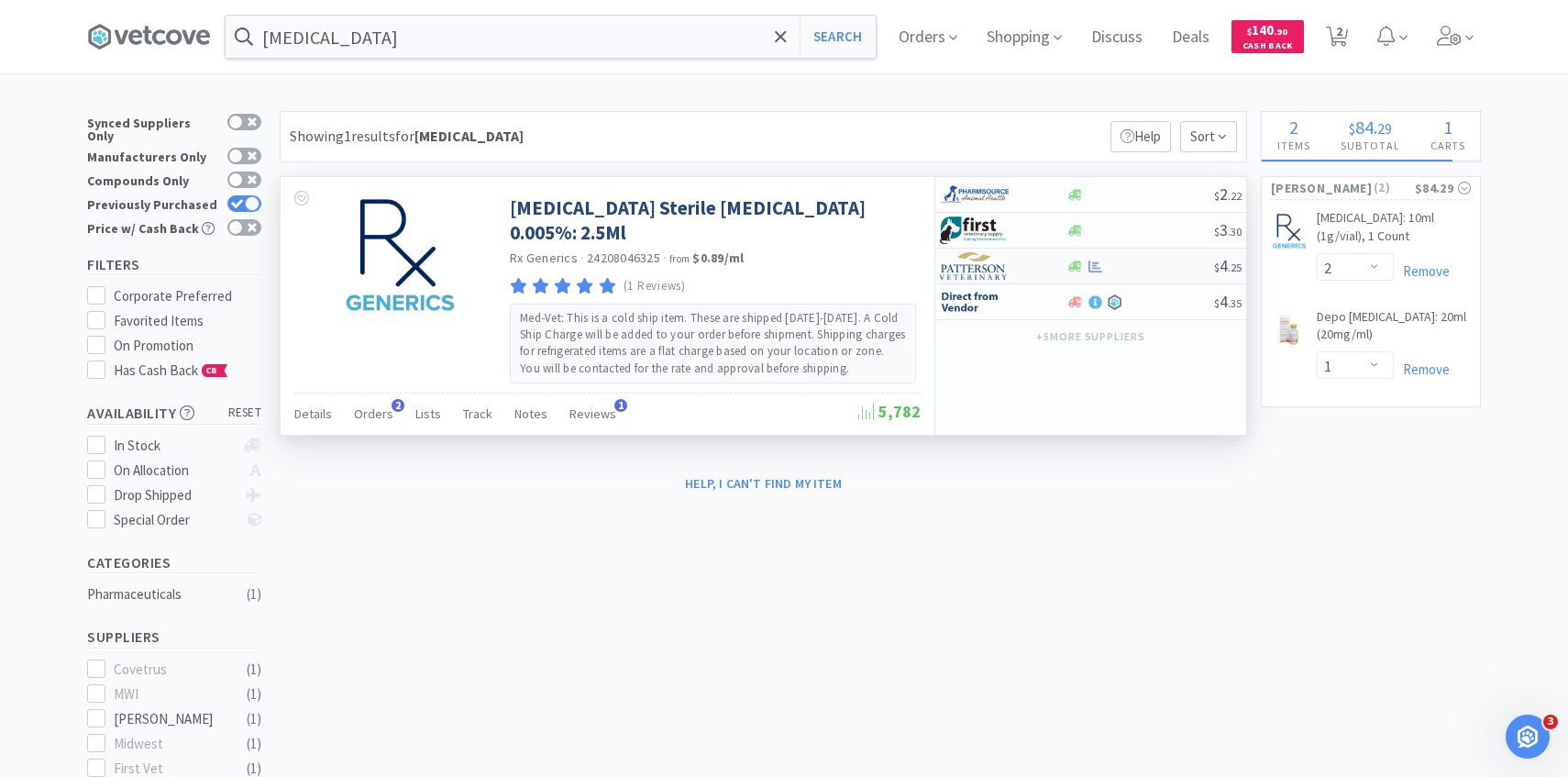
click at [982, 263] on img at bounding box center [974, 266] width 69 height 28
select select "1"
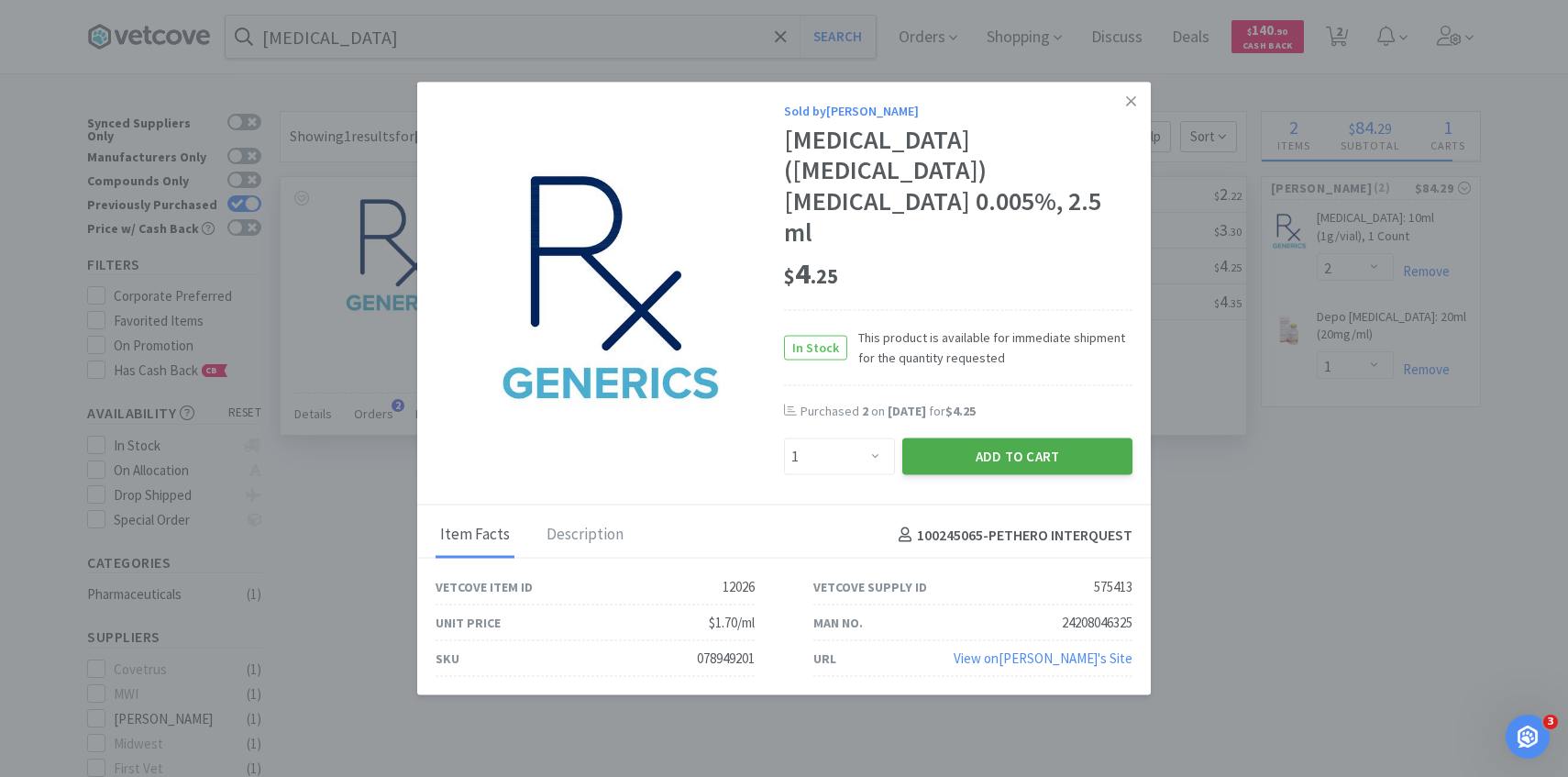
click at [976, 448] on button "Add to Cart" at bounding box center [1017, 456] width 230 height 37
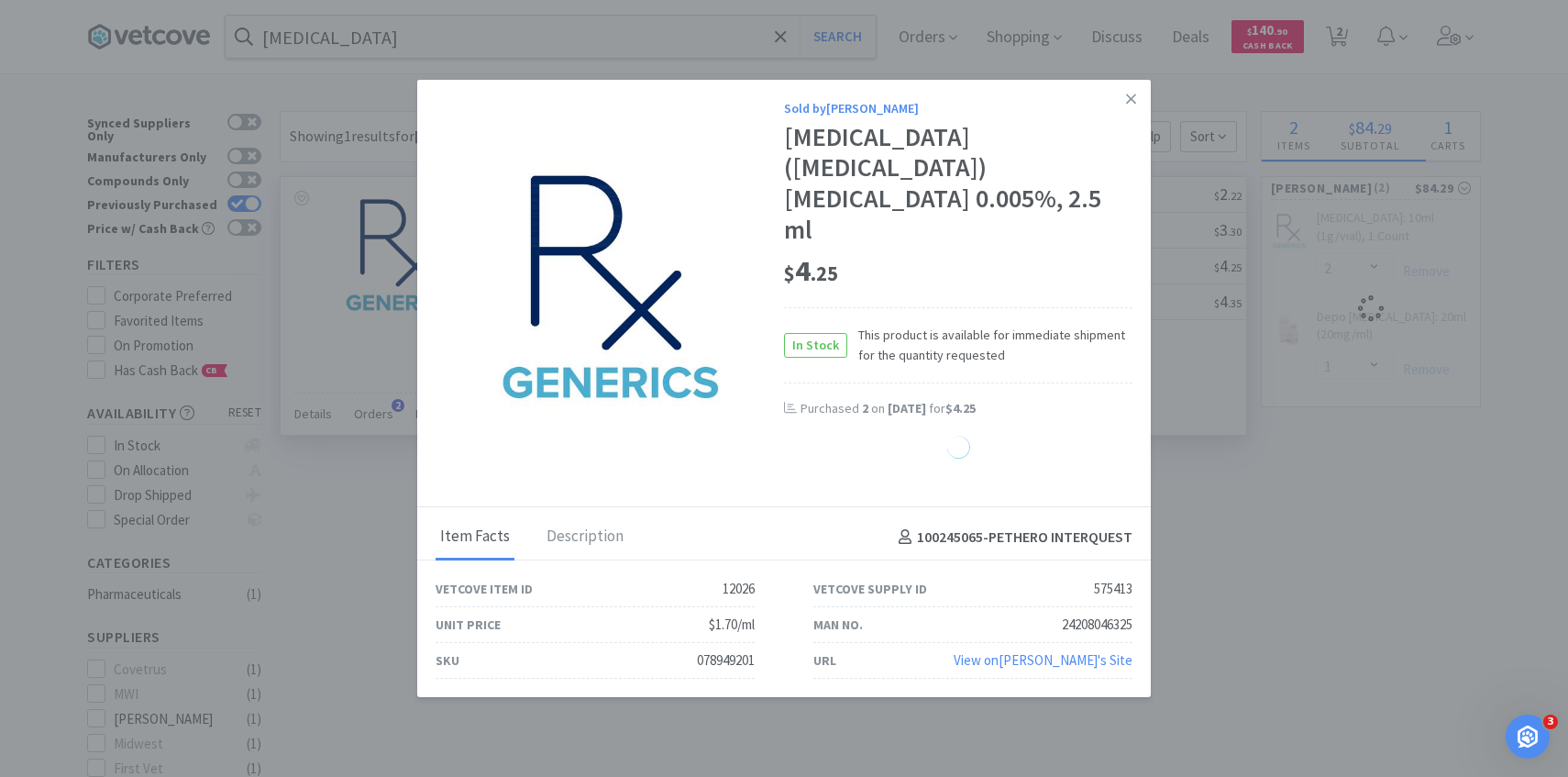
select select "1"
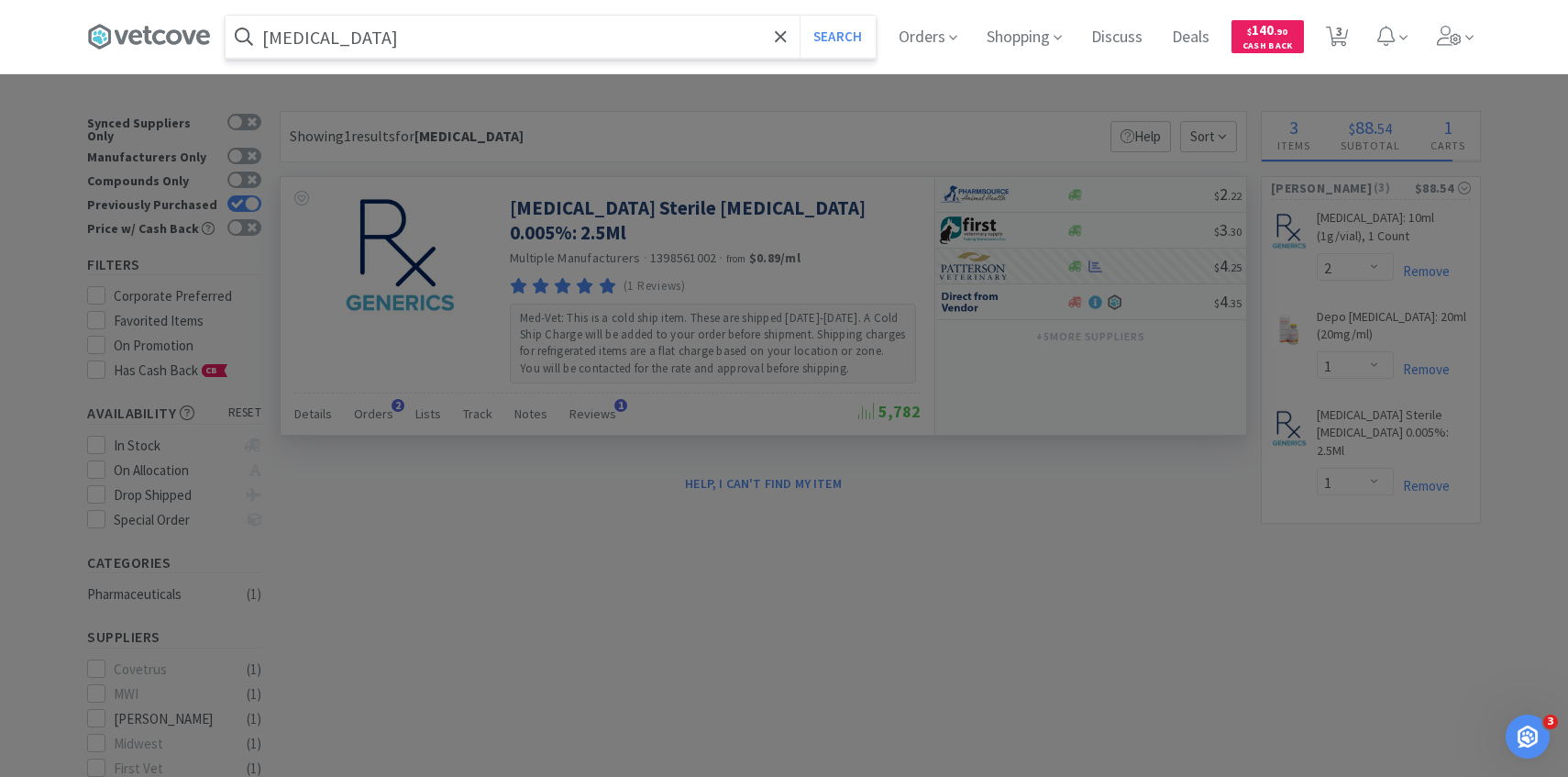
click at [593, 52] on input "[MEDICAL_DATA]" at bounding box center [551, 37] width 650 height 42
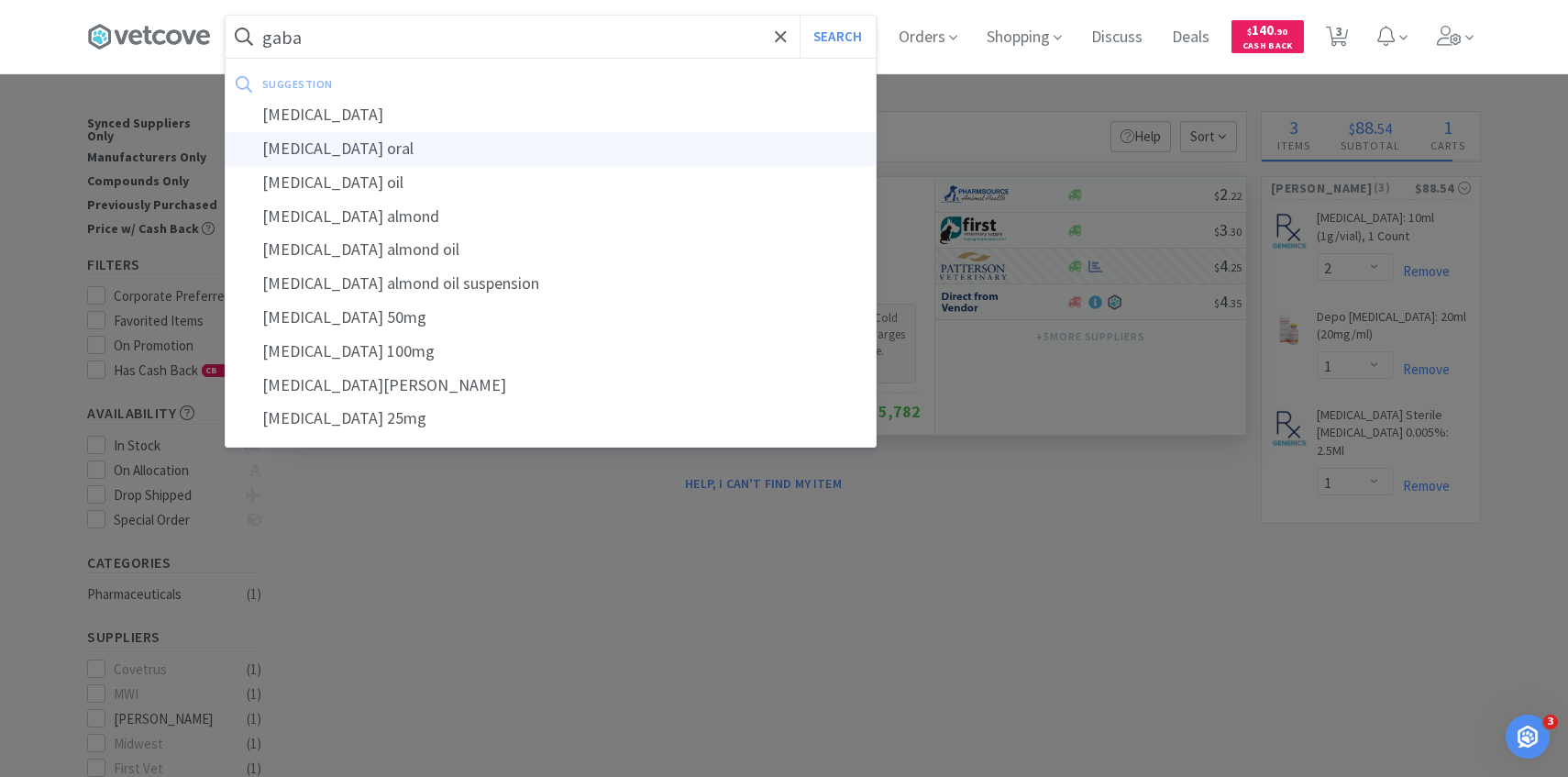
click at [575, 149] on div "gabapentin oral" at bounding box center [551, 149] width 650 height 34
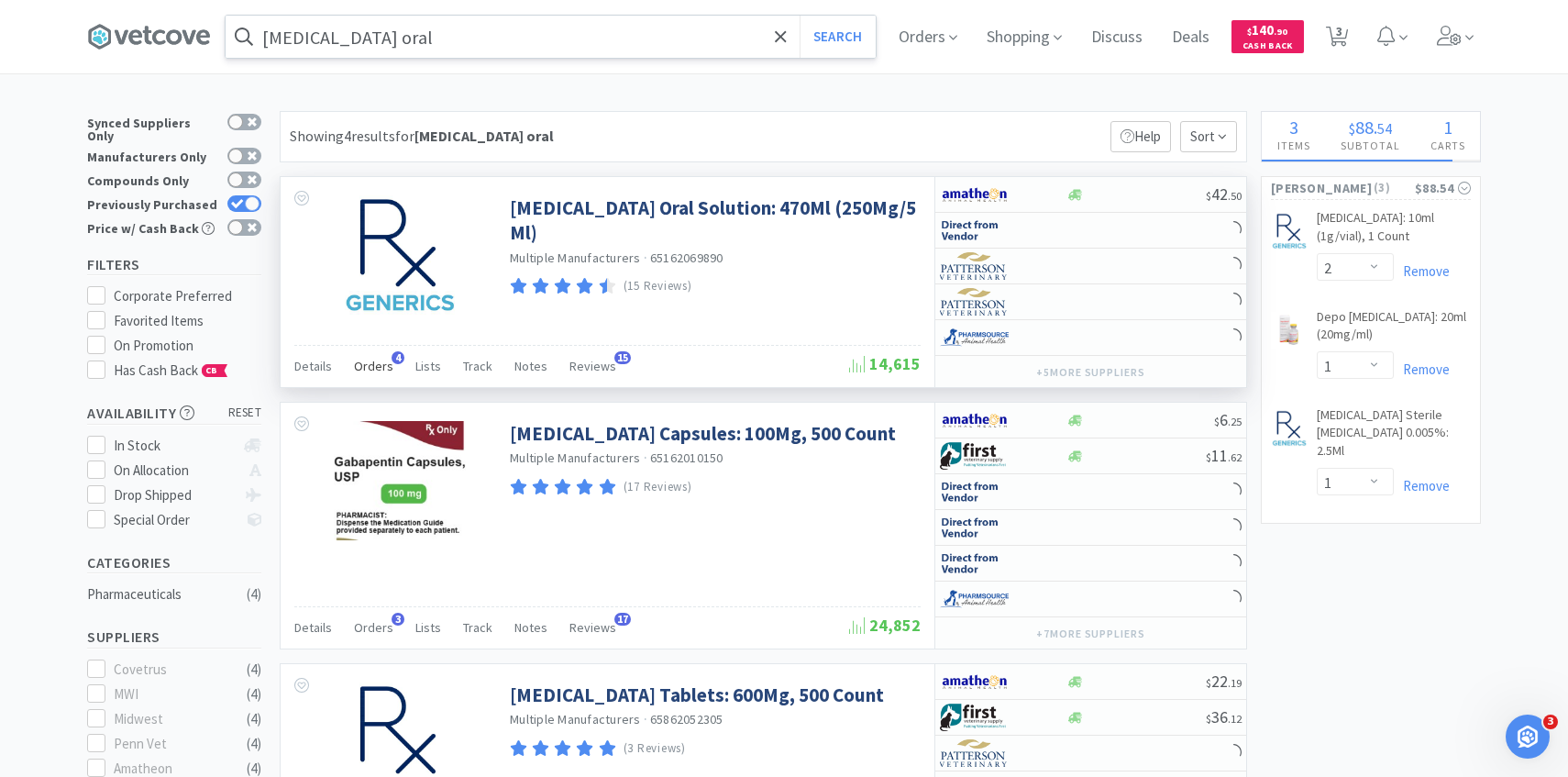
click at [380, 381] on div "Orders 4" at bounding box center [373, 368] width 39 height 35
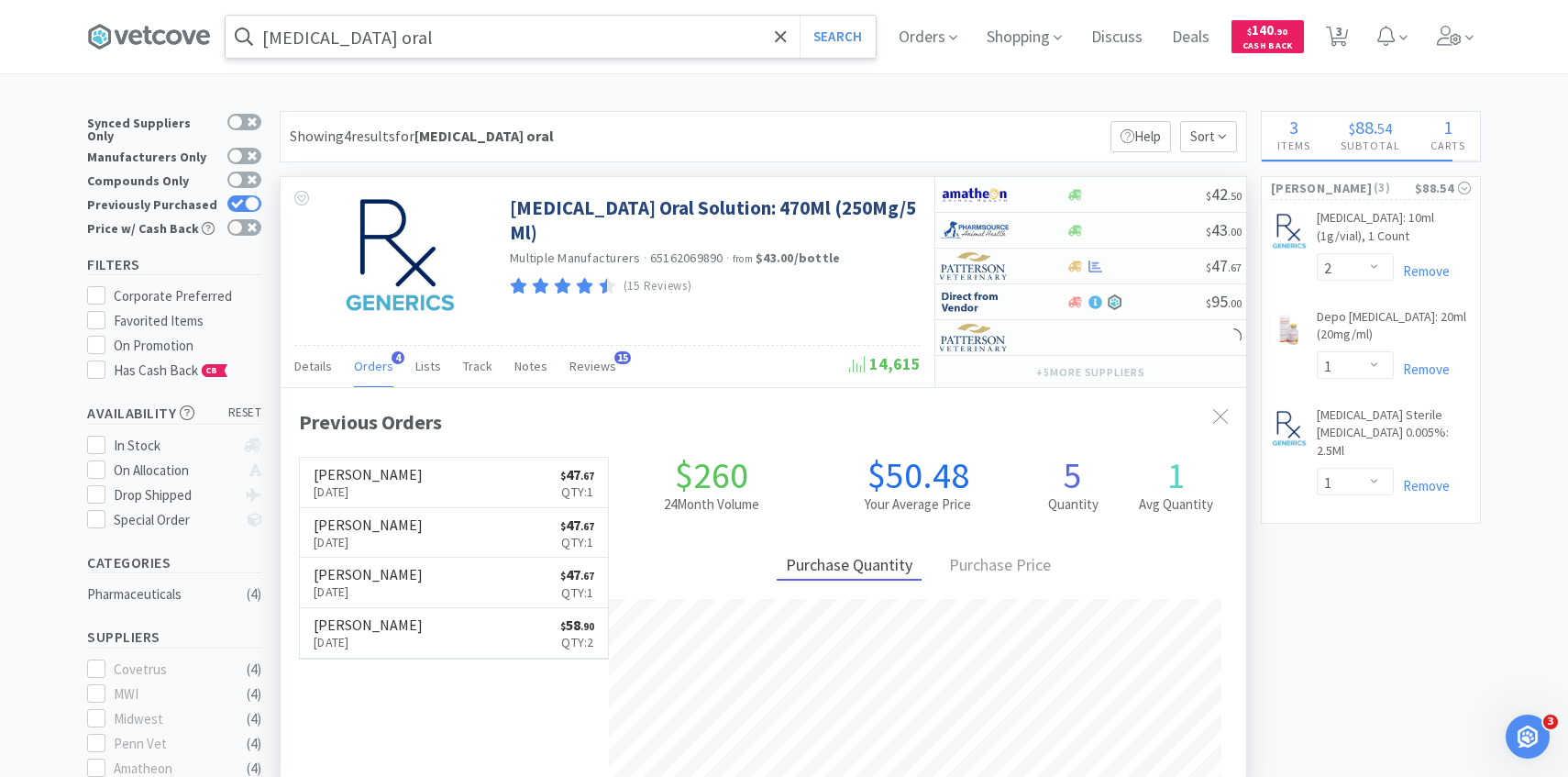
scroll to position [475, 965]
click at [380, 381] on div "Orders 4" at bounding box center [373, 368] width 39 height 35
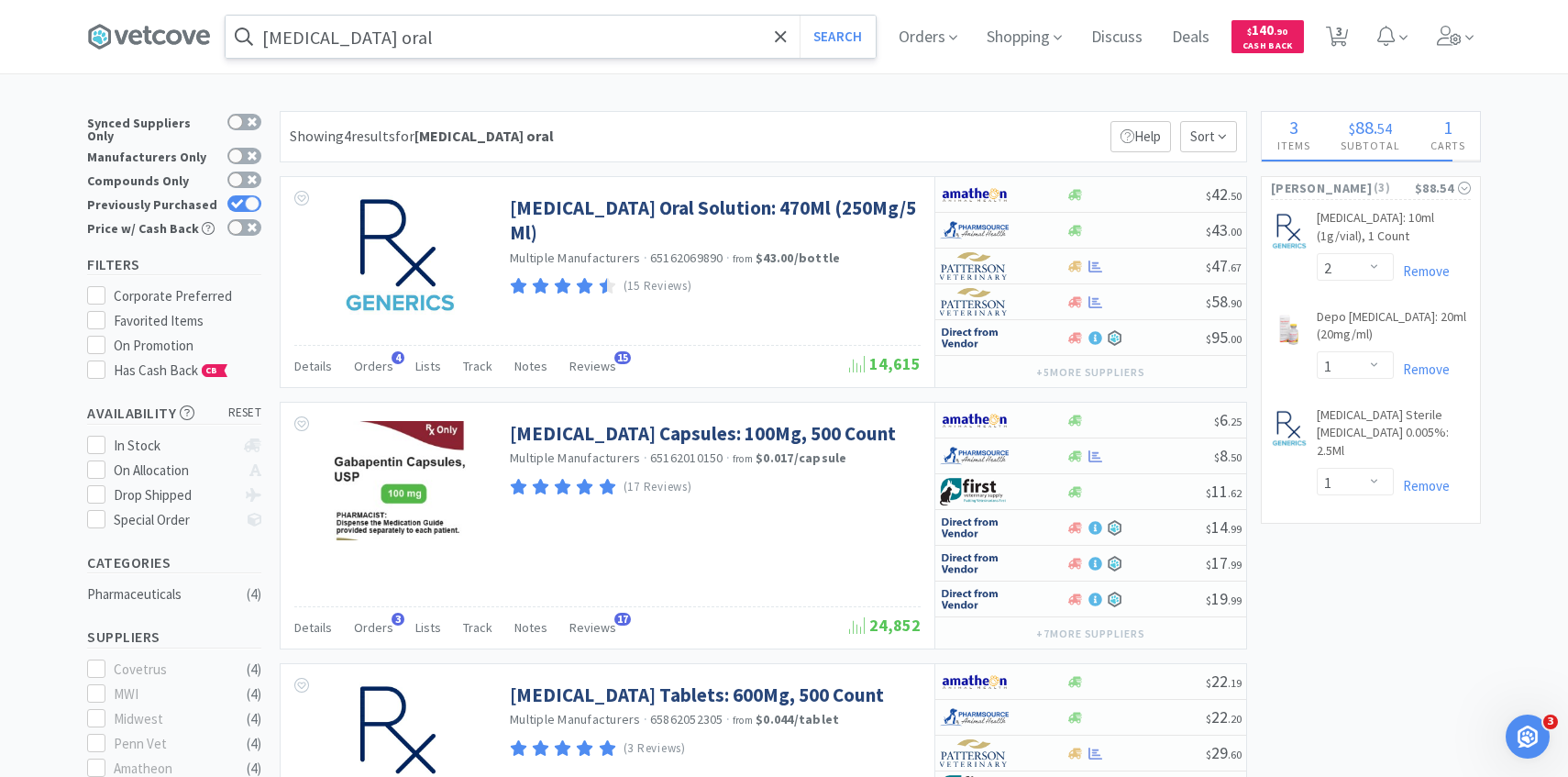
click at [556, 5] on div "gabapentin oral Search Orders Shopping Discuss Discuss Deals Deals $ 140 . 90 C…" at bounding box center [784, 36] width 1394 height 73
click at [530, 29] on input "gabapentin oral" at bounding box center [551, 37] width 650 height 42
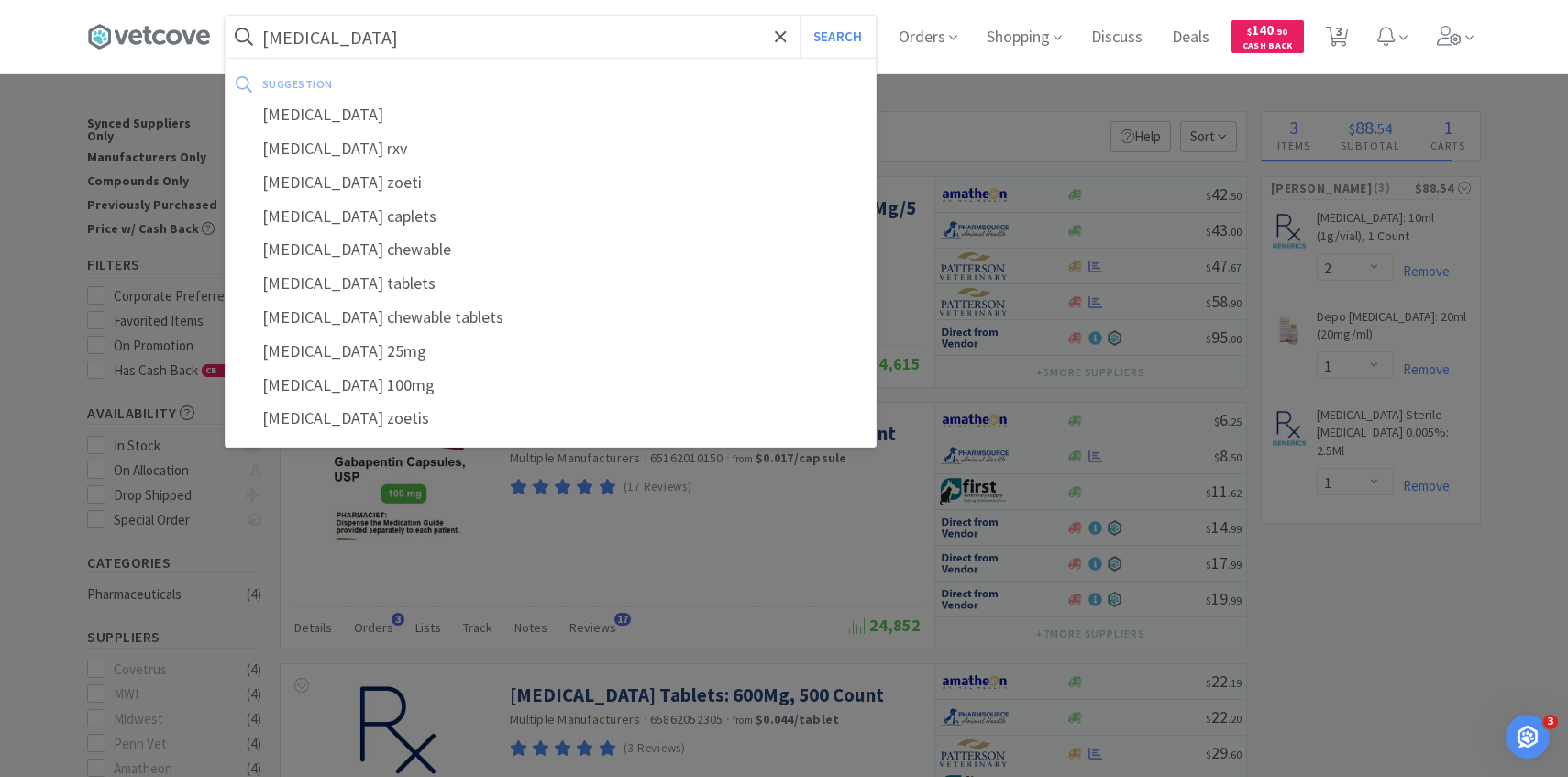
type input "rimadyl"
click at [799, 16] on button "Search" at bounding box center [837, 37] width 76 height 42
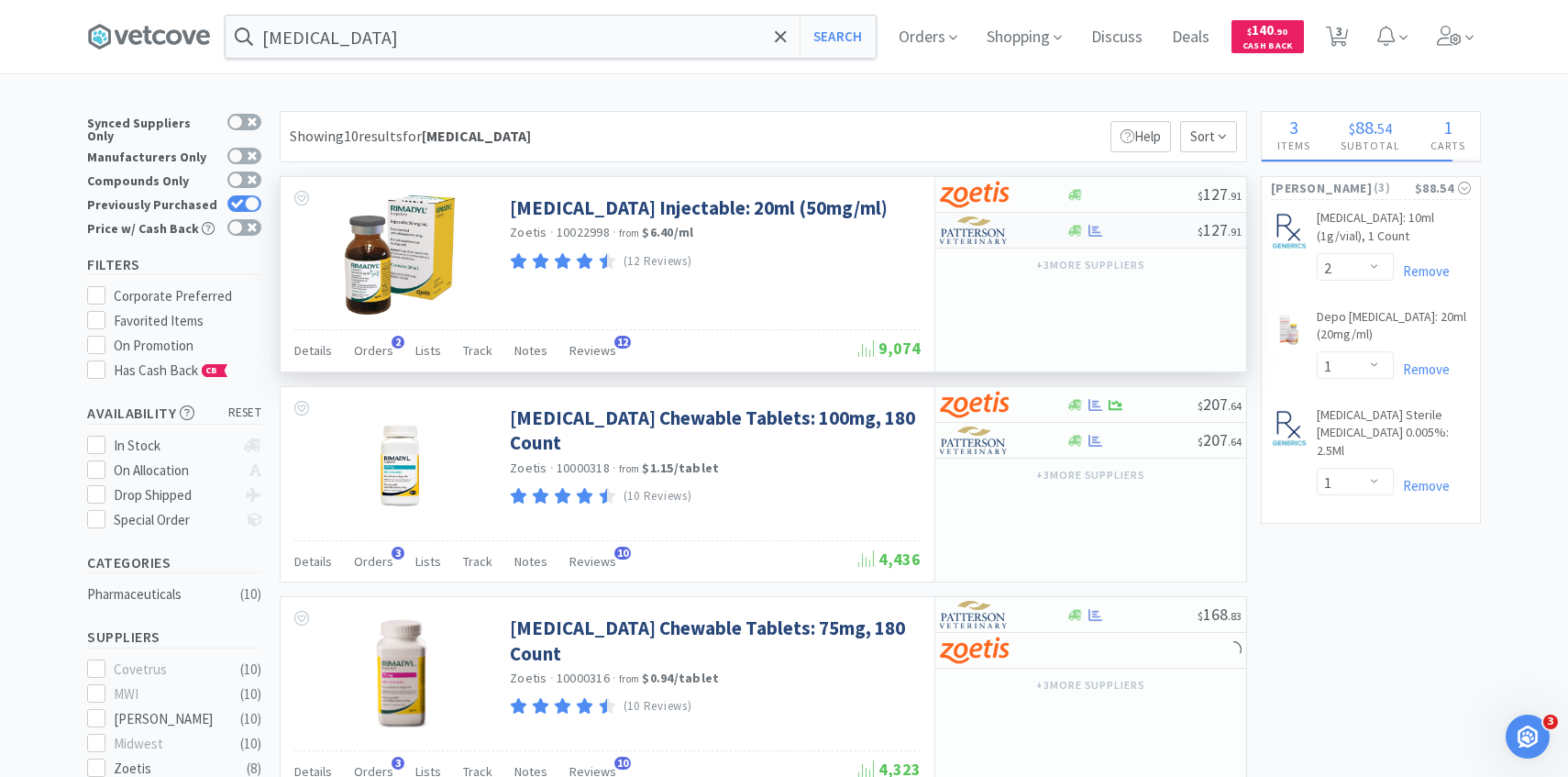
click at [1020, 225] on div at bounding box center [990, 230] width 101 height 31
select select "1"
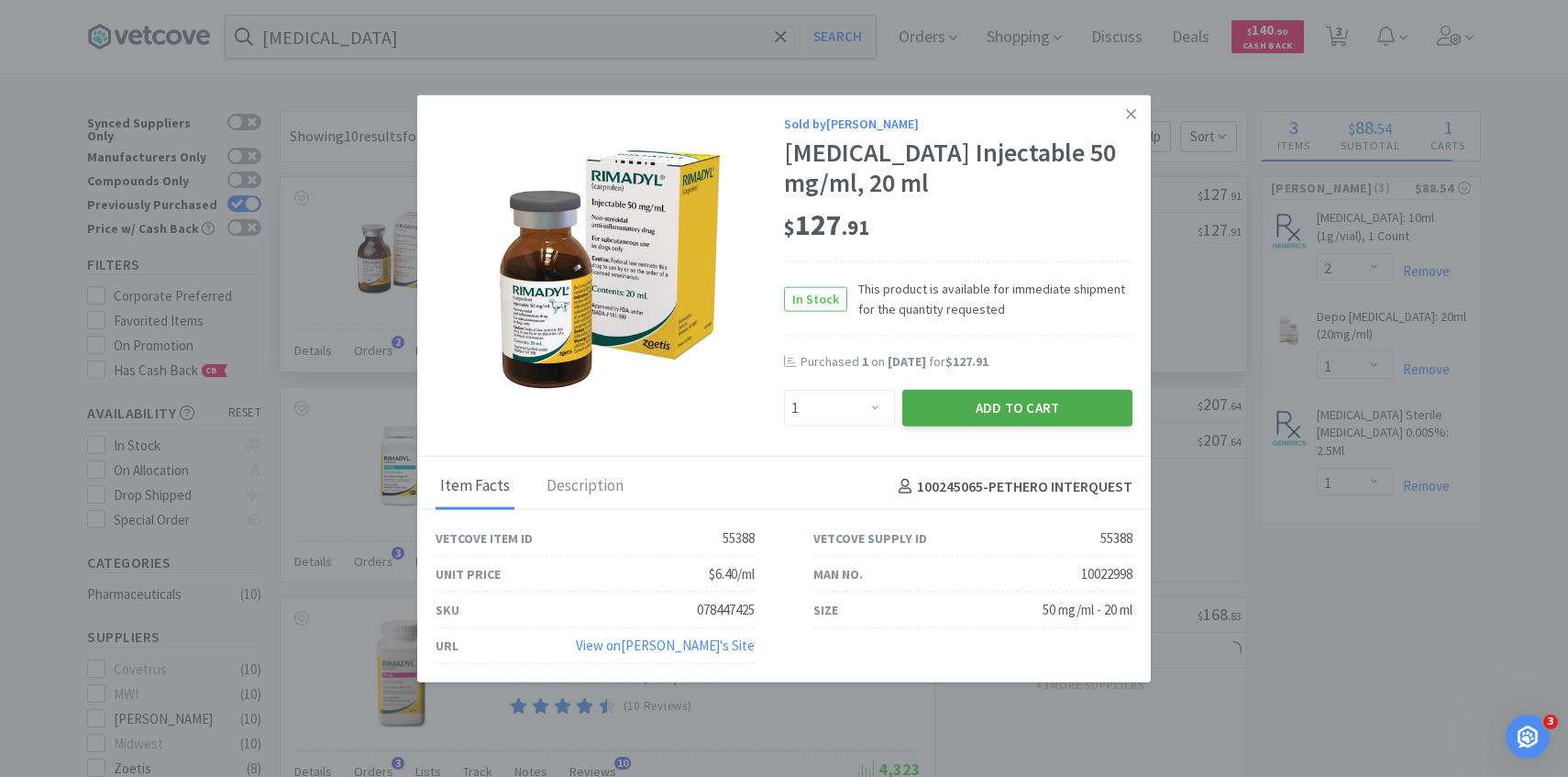
click at [1023, 402] on button "Add to Cart" at bounding box center [1017, 408] width 230 height 37
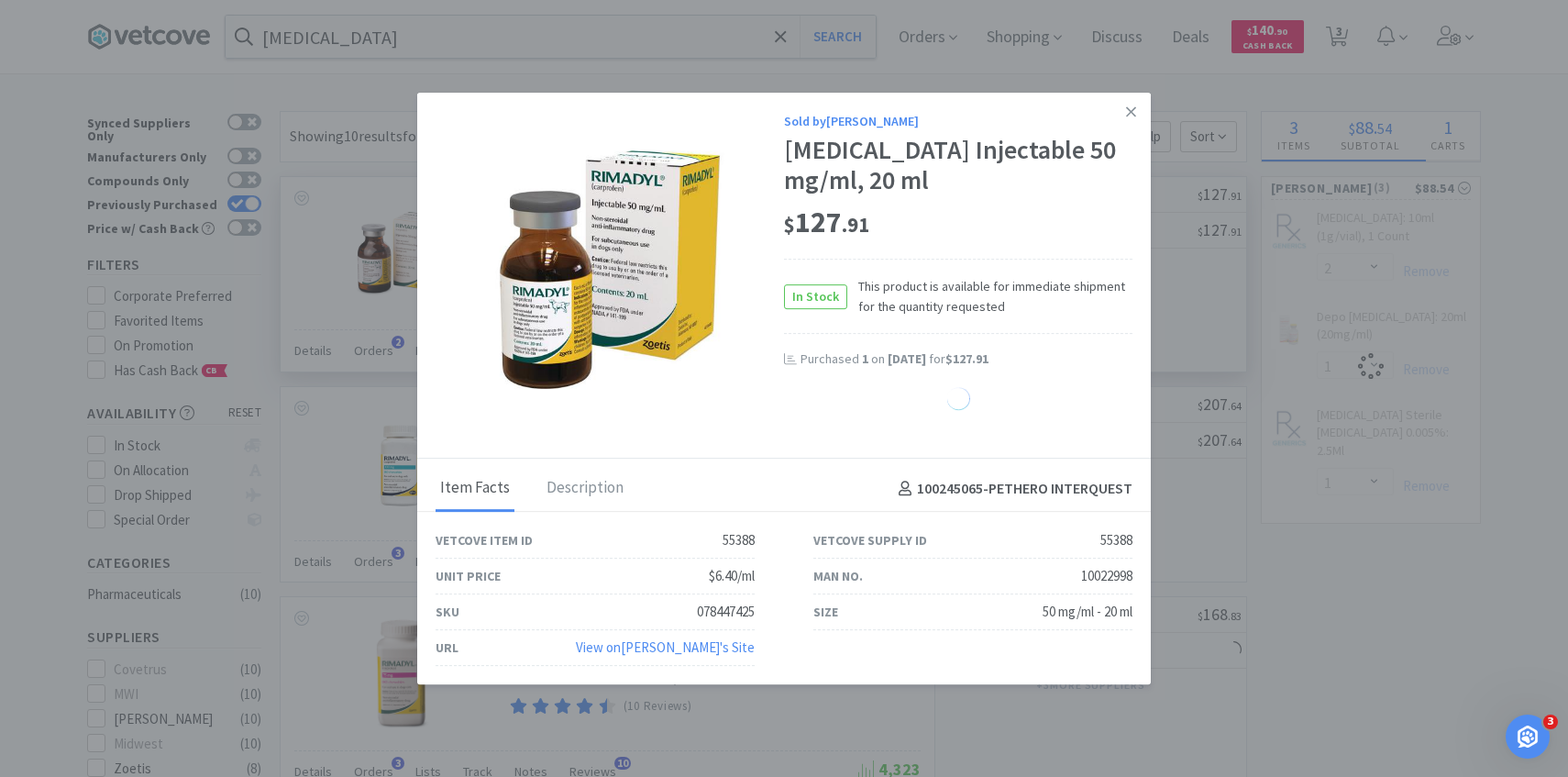
select select "1"
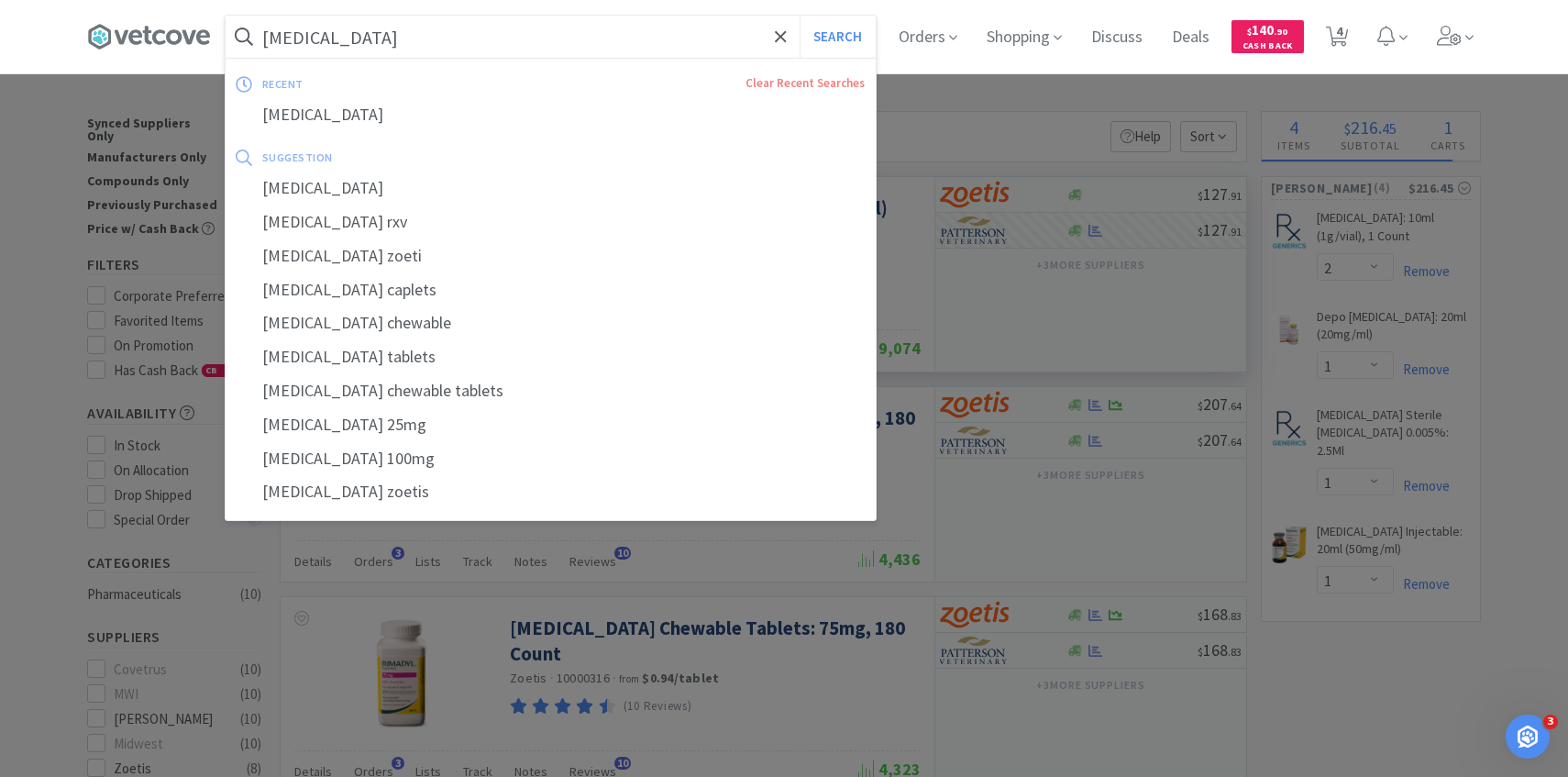
click at [566, 46] on input "rimadyl" at bounding box center [551, 37] width 650 height 42
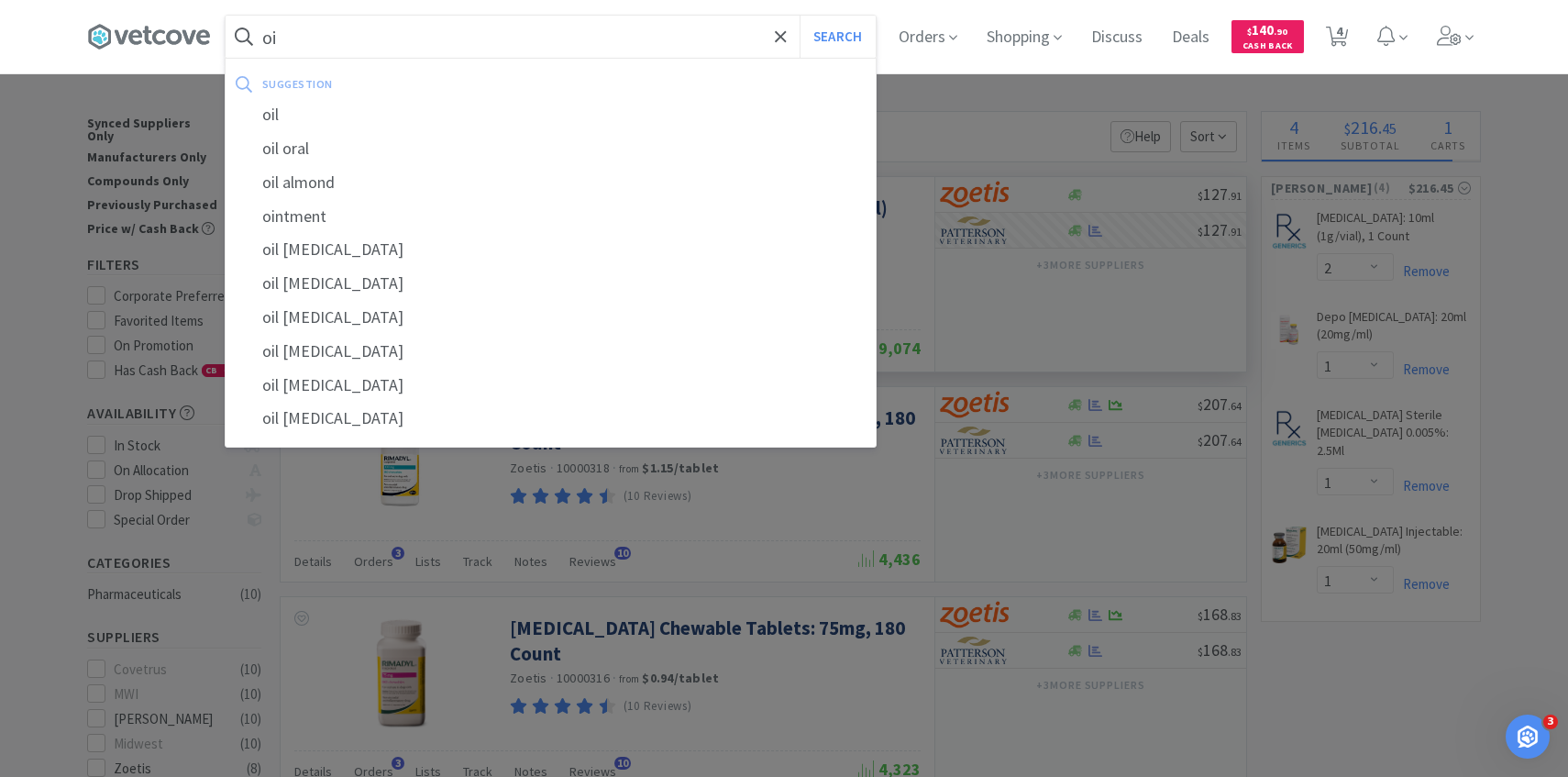
type input "o"
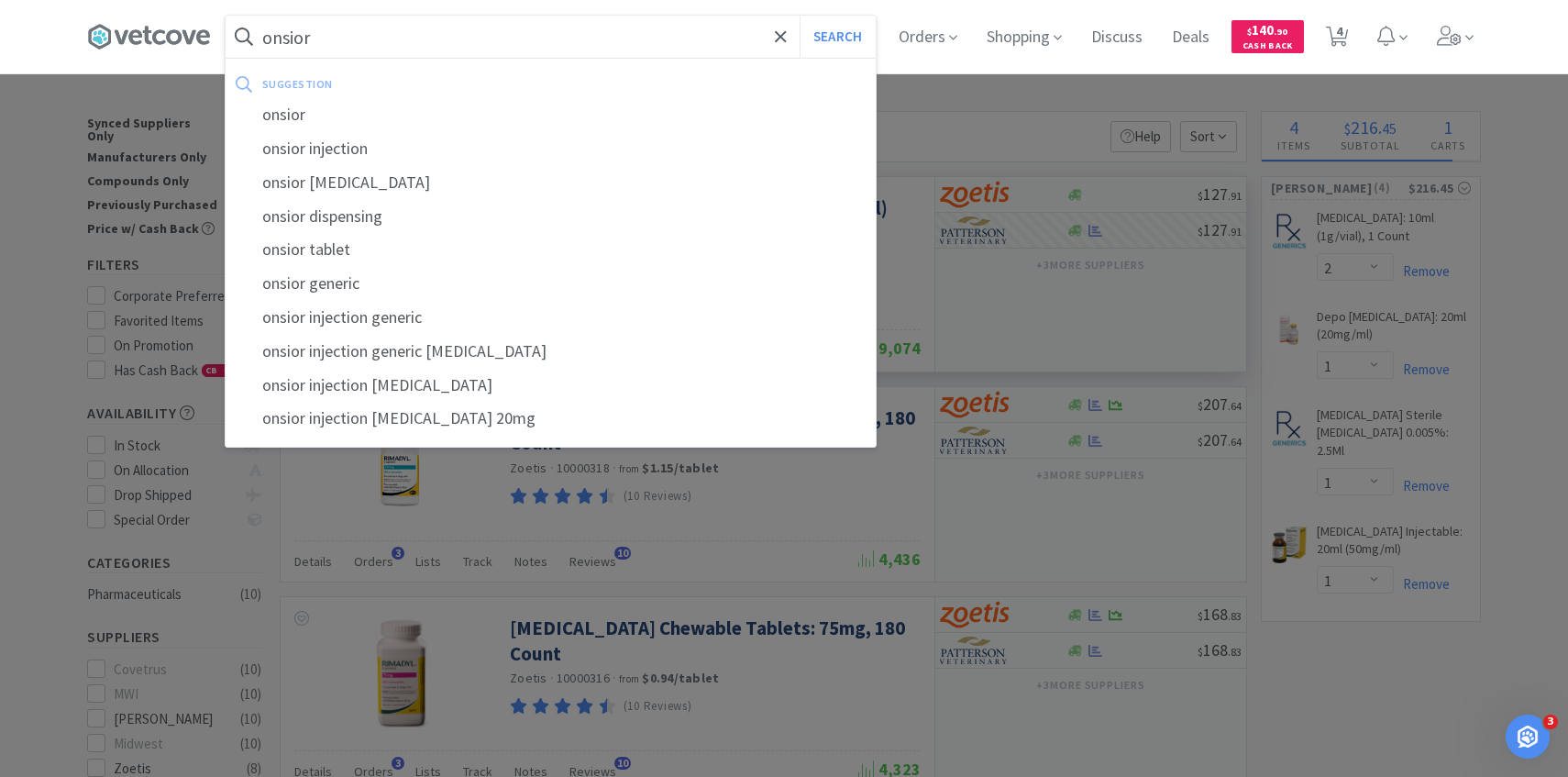
click at [799, 16] on button "Search" at bounding box center [837, 37] width 76 height 42
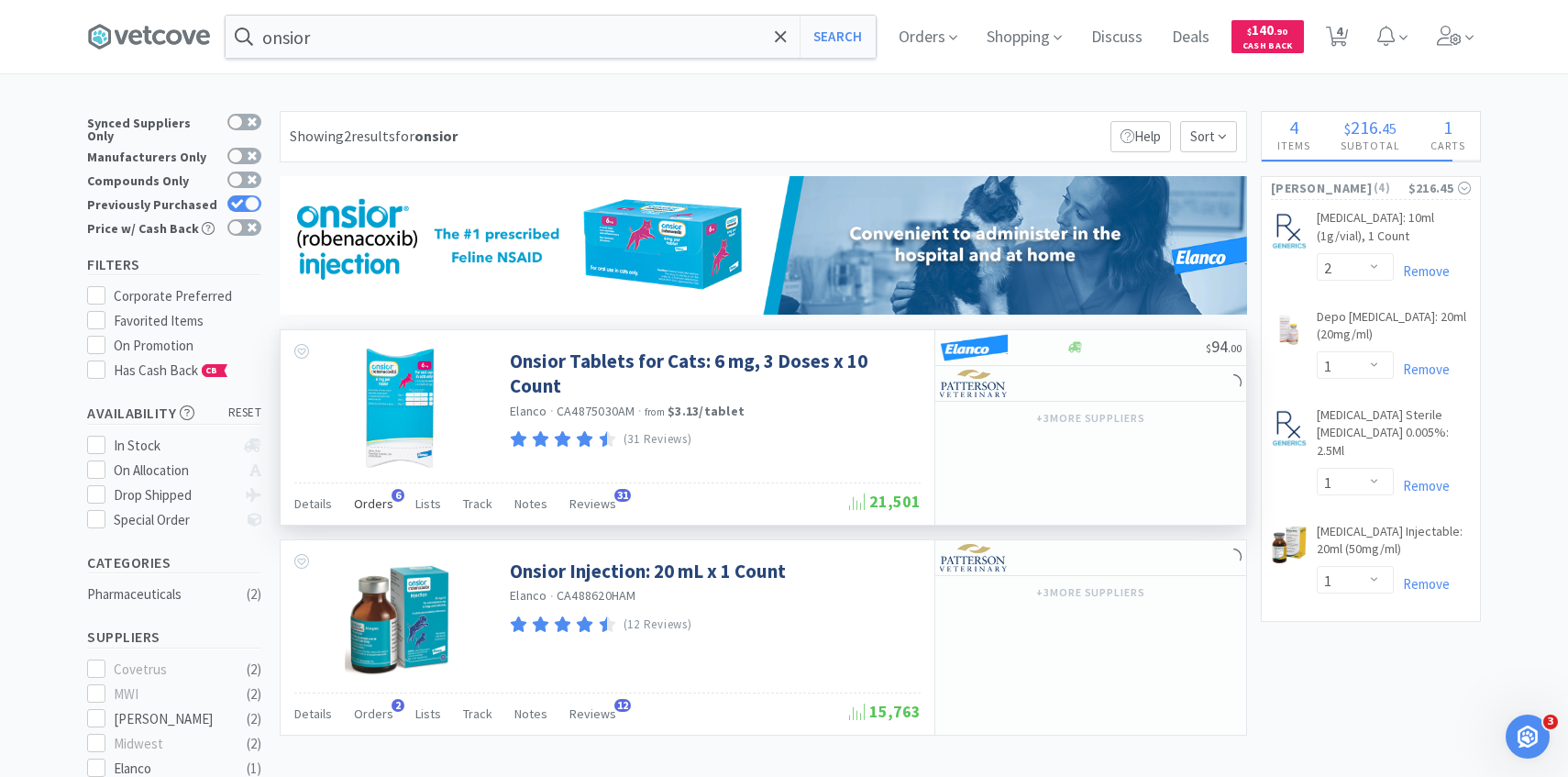
click at [380, 501] on span "Orders" at bounding box center [373, 503] width 39 height 17
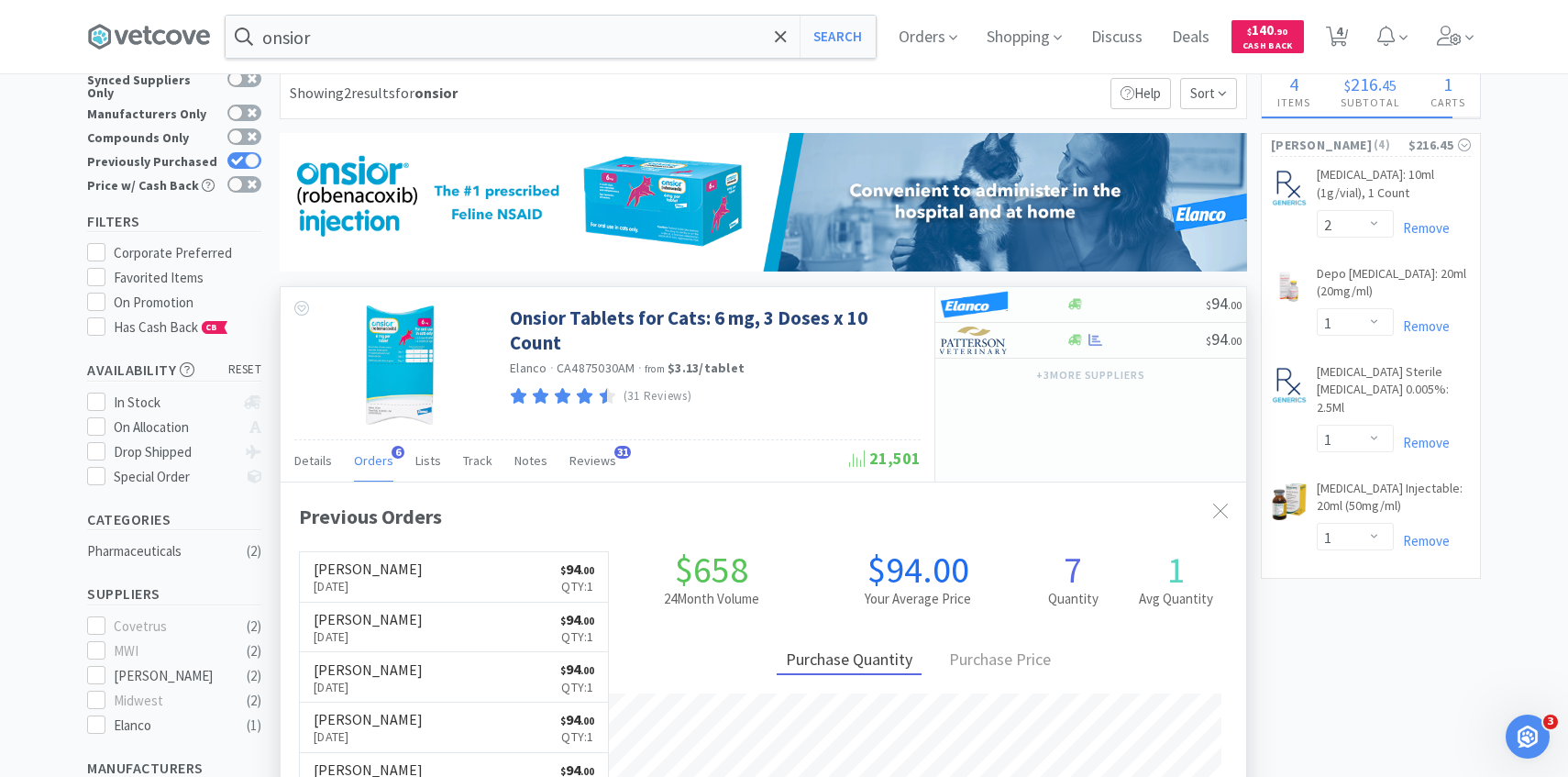
scroll to position [475, 965]
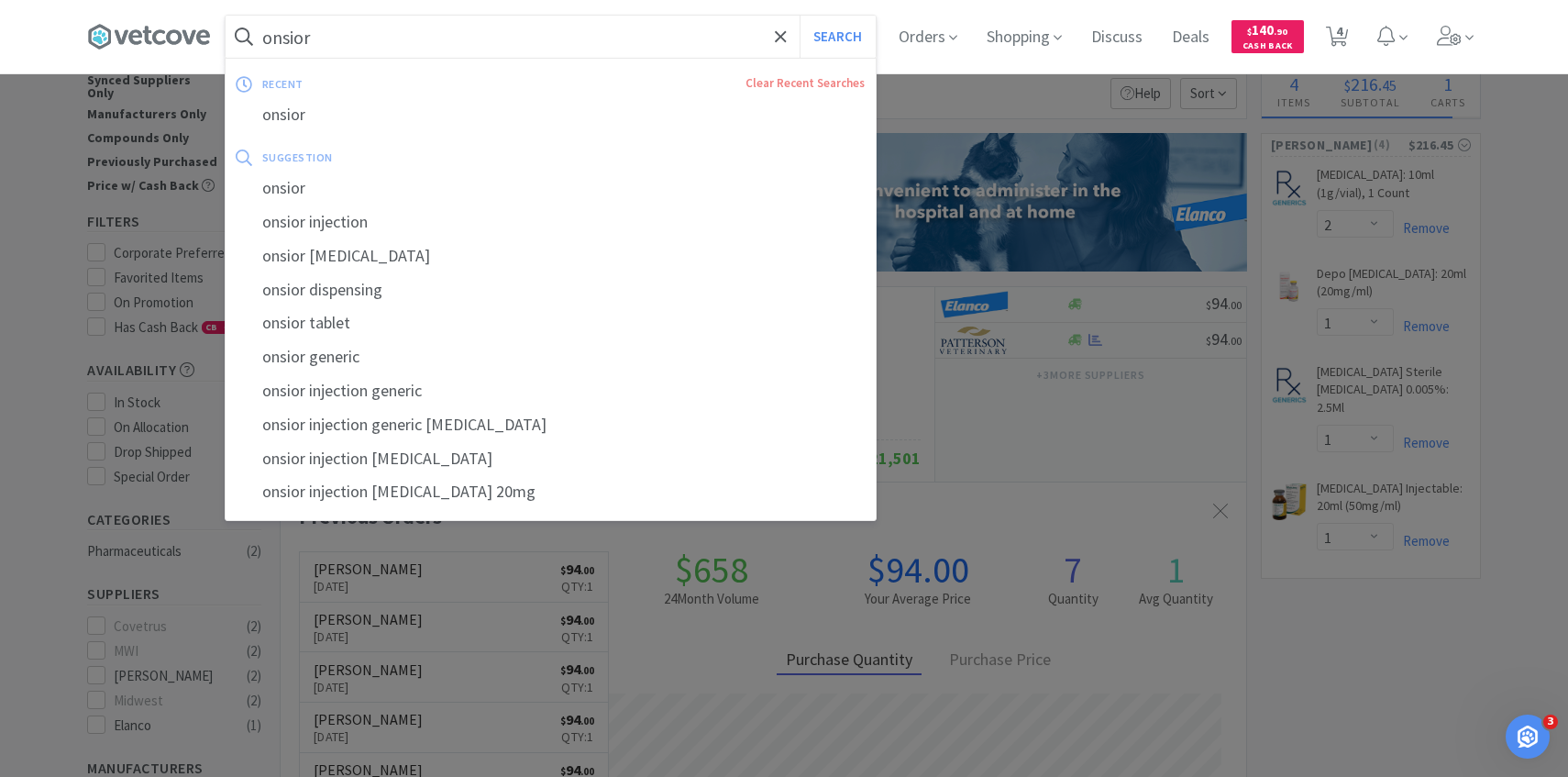
click at [482, 29] on input "onsior" at bounding box center [551, 37] width 650 height 42
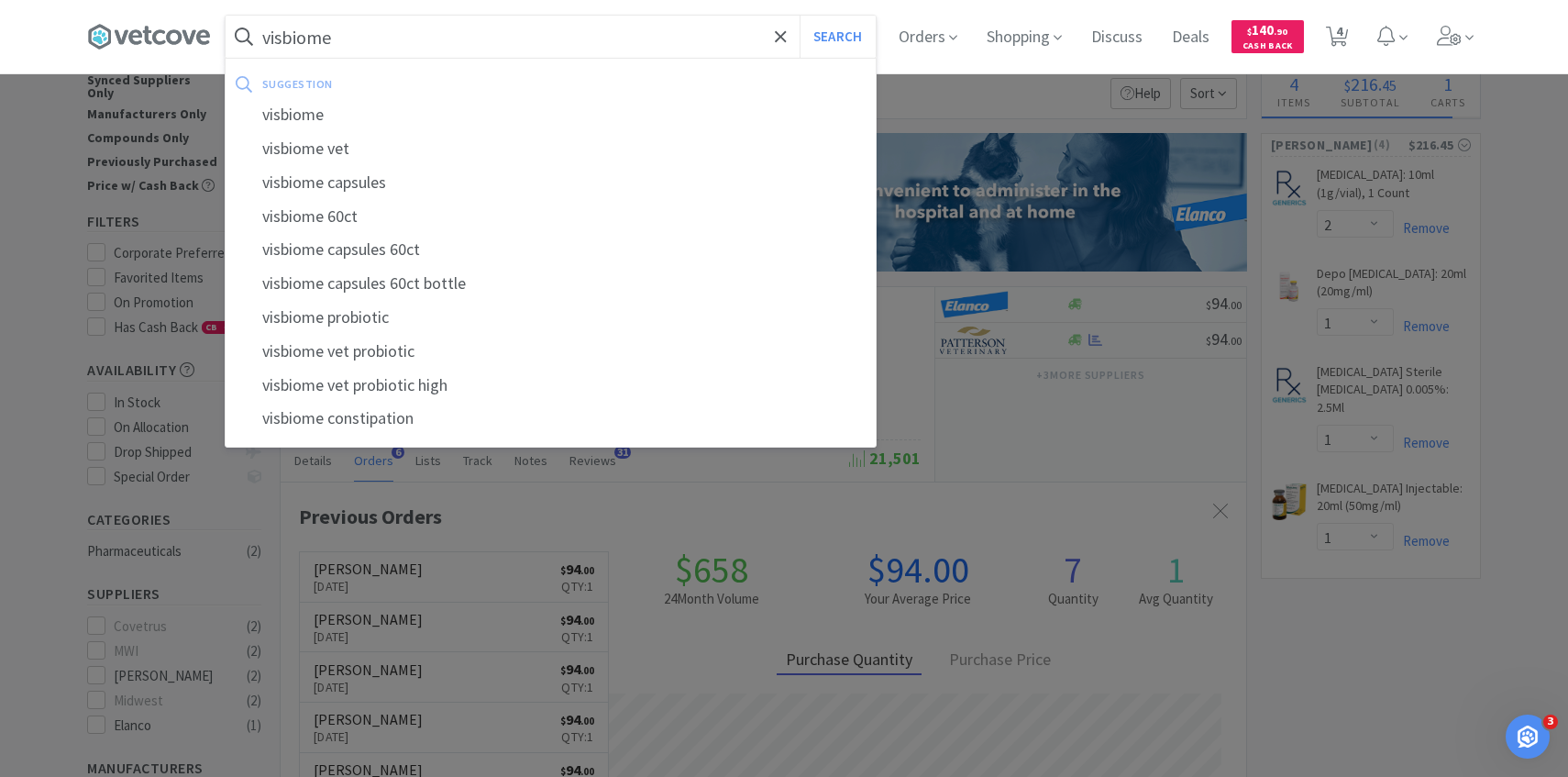
type input "visbiome"
click at [799, 16] on button "Search" at bounding box center [837, 37] width 76 height 42
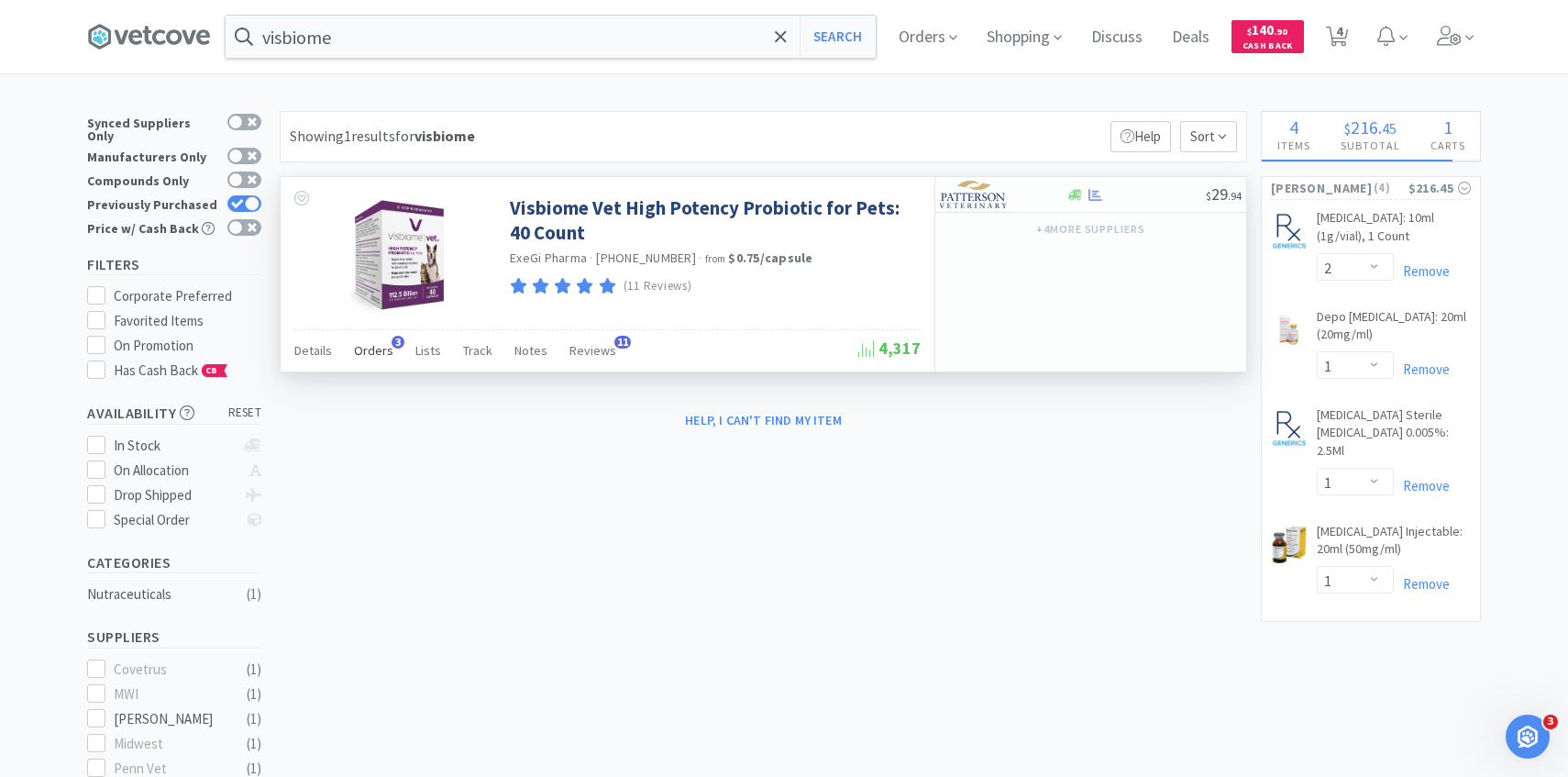
click at [380, 338] on div "Orders 3" at bounding box center [373, 353] width 39 height 35
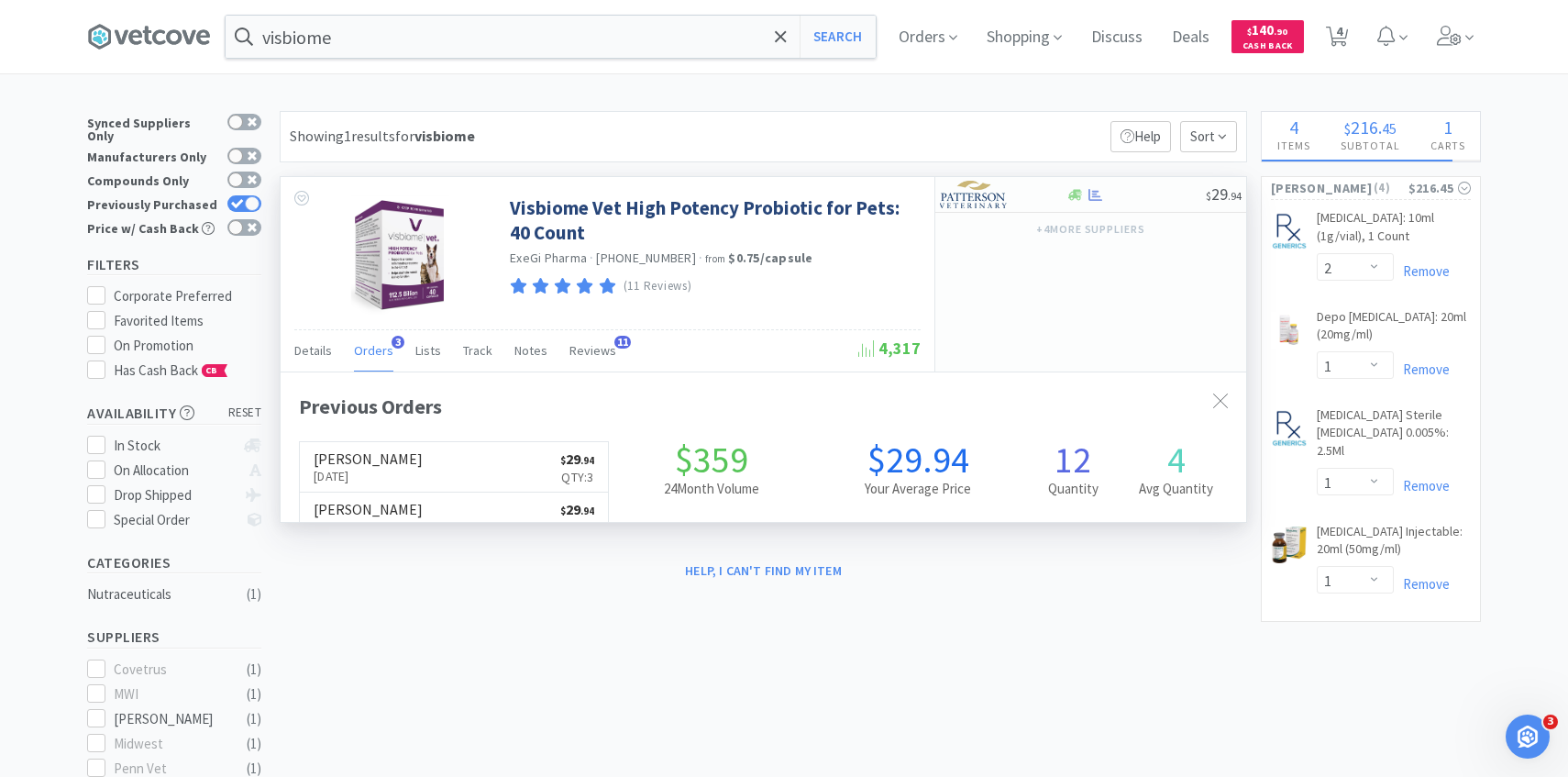
scroll to position [475, 965]
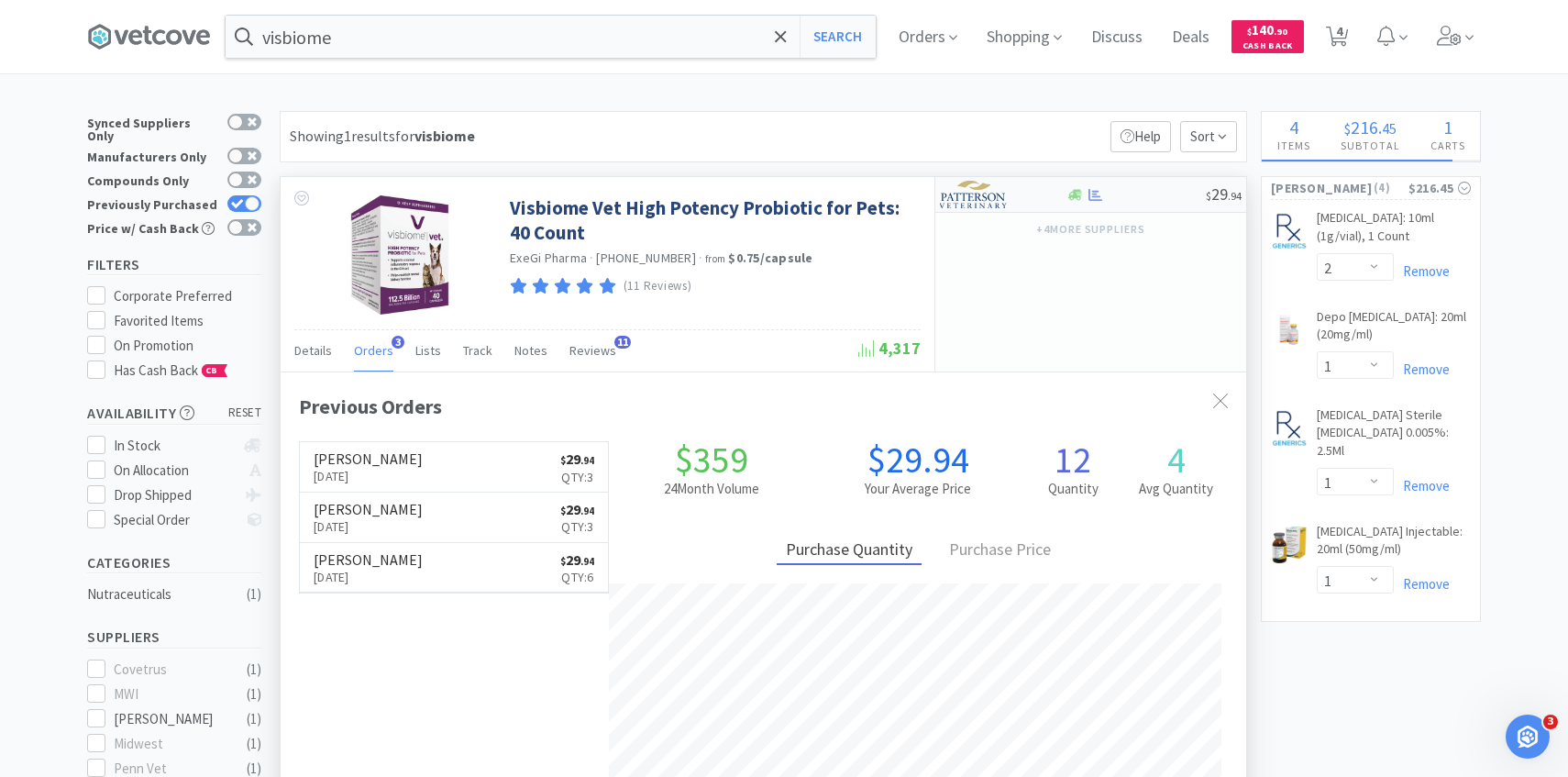
click at [995, 202] on img at bounding box center [974, 195] width 69 height 28
select select "1"
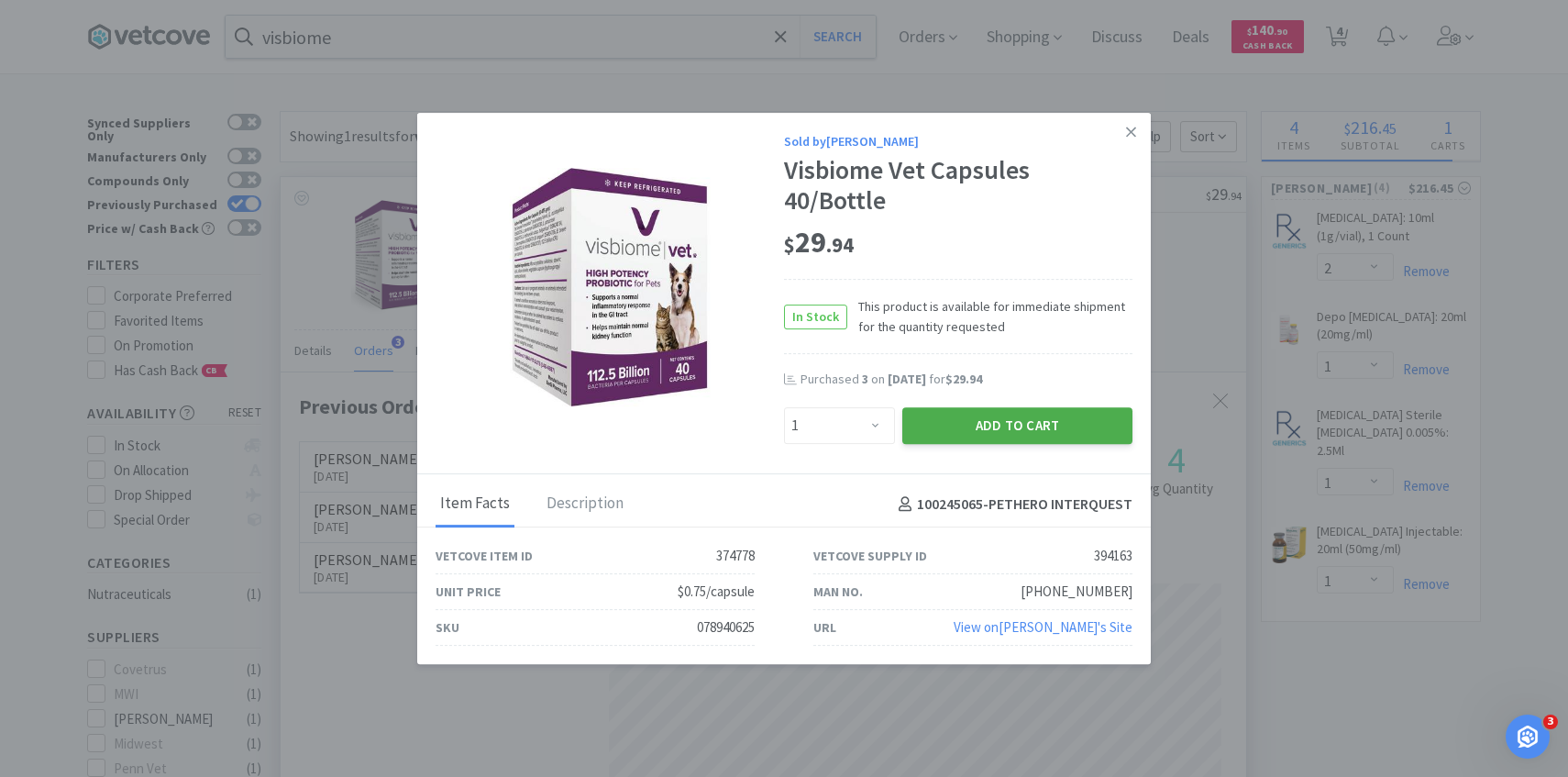
click at [976, 422] on button "Add to Cart" at bounding box center [1017, 425] width 230 height 37
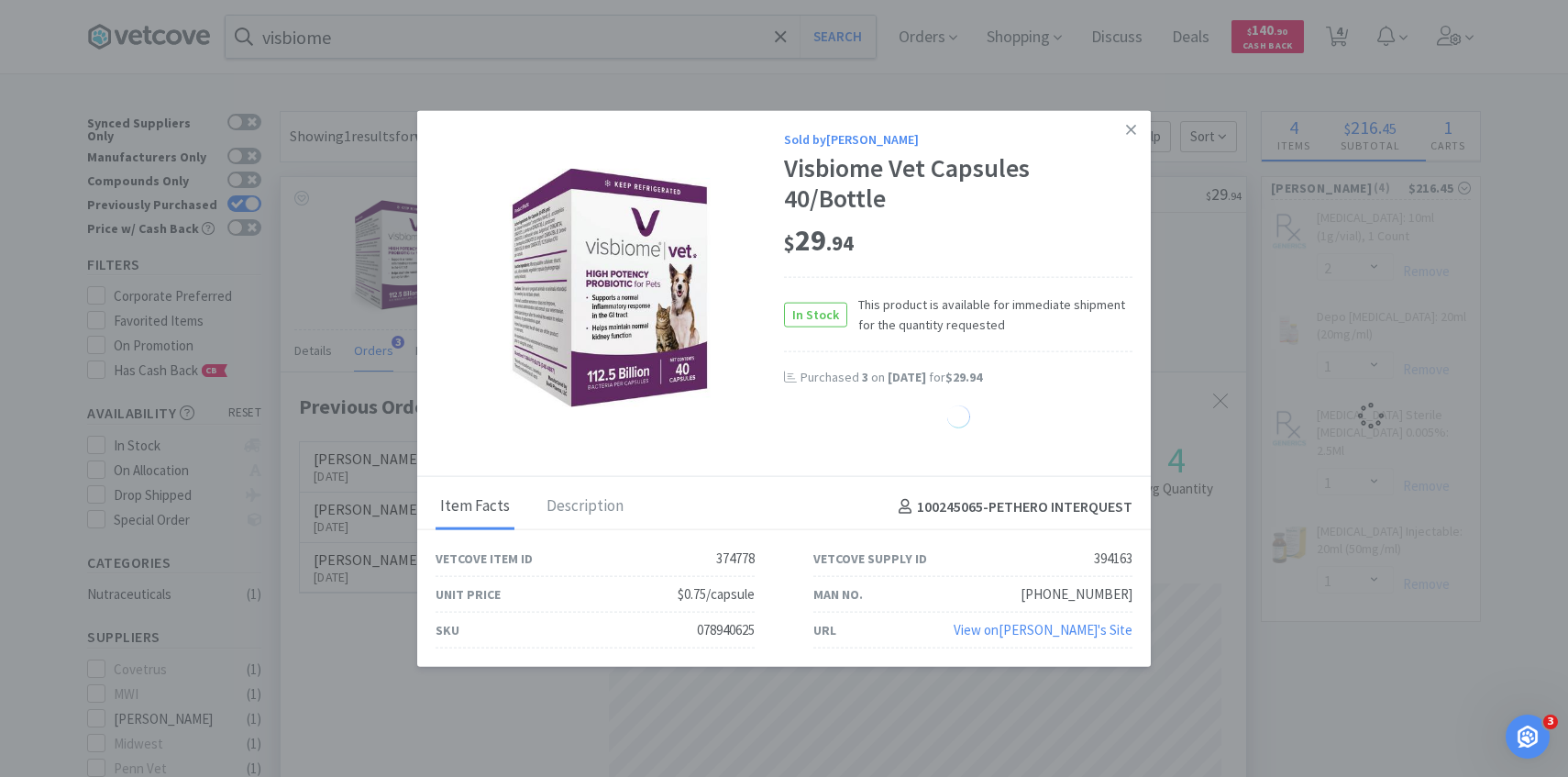
select select "1"
